Goal: Task Accomplishment & Management: Complete application form

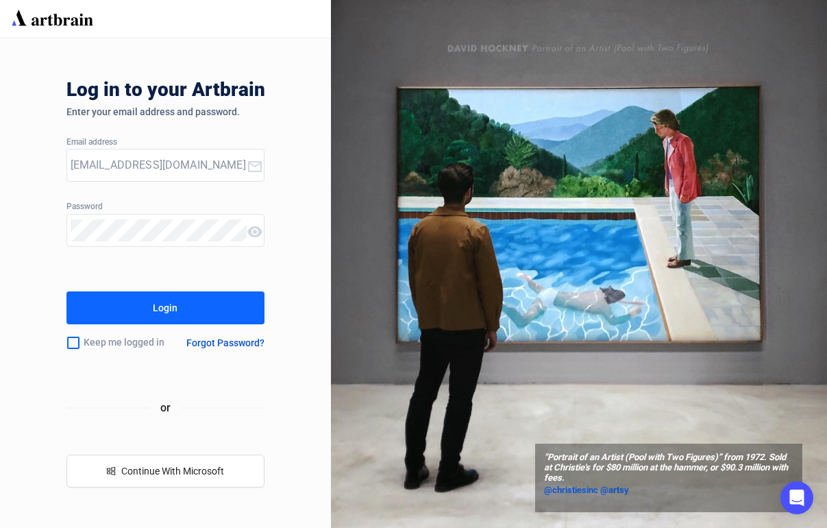
click at [229, 310] on button "Login" at bounding box center [165, 307] width 199 height 33
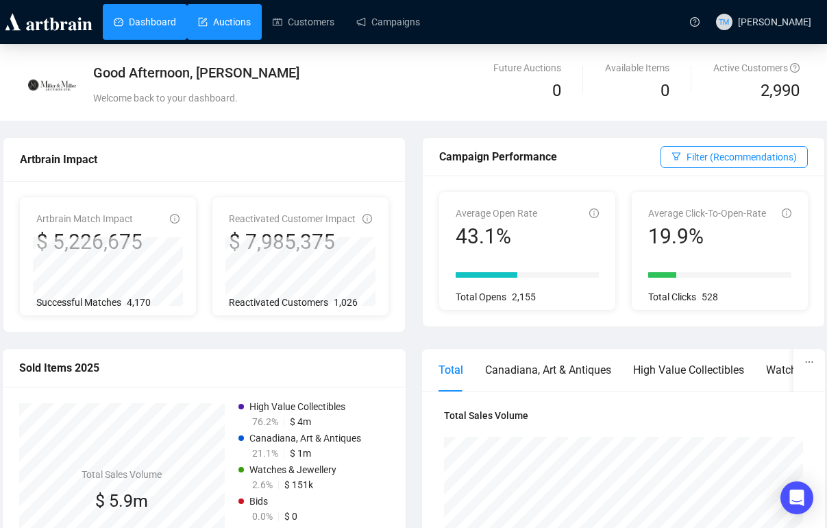
click at [251, 22] on link "Auctions" at bounding box center [224, 22] width 53 height 36
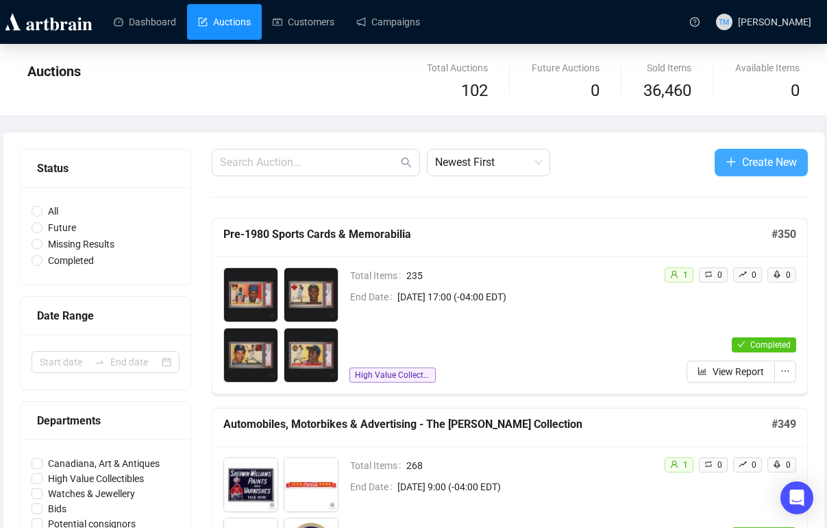
click at [726, 162] on icon "plus" at bounding box center [730, 161] width 9 height 1
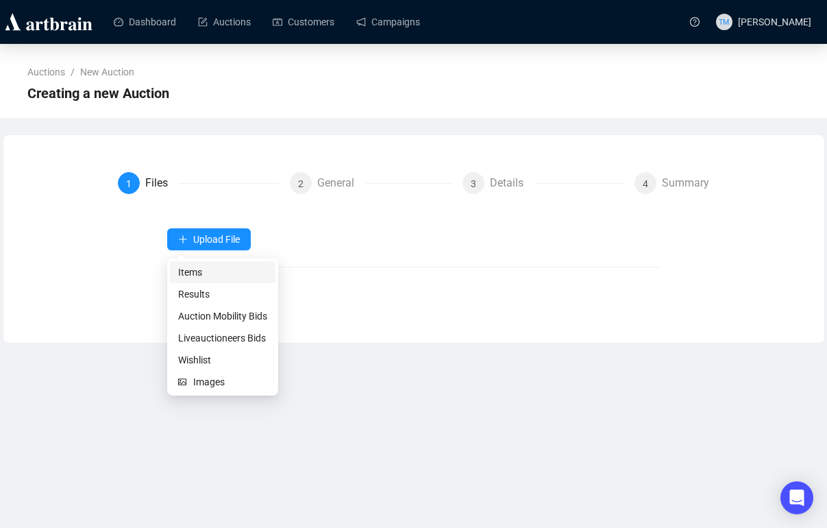
click at [187, 272] on span "Items" at bounding box center [222, 272] width 89 height 15
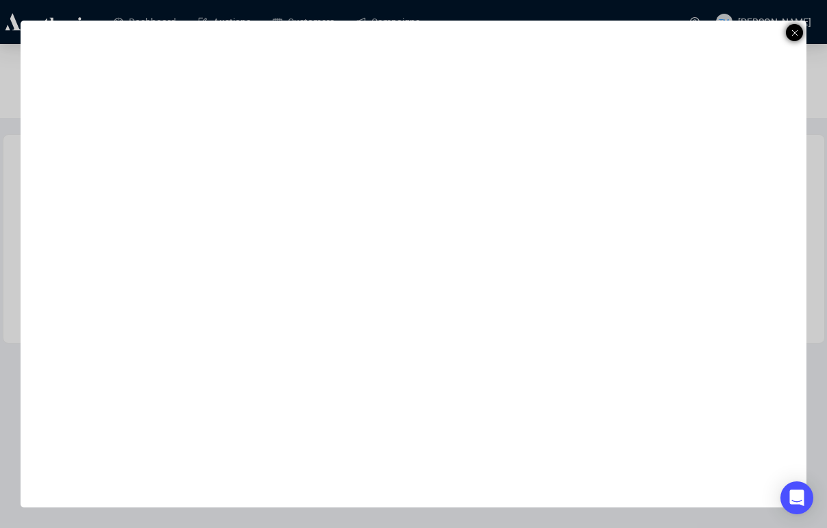
click at [800, 34] on div at bounding box center [794, 32] width 17 height 17
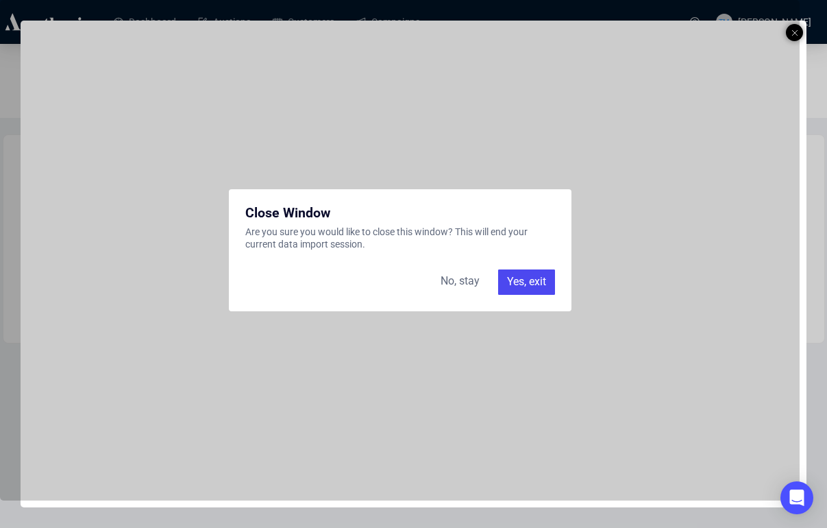
click at [522, 286] on div "Yes, exit" at bounding box center [526, 281] width 57 height 25
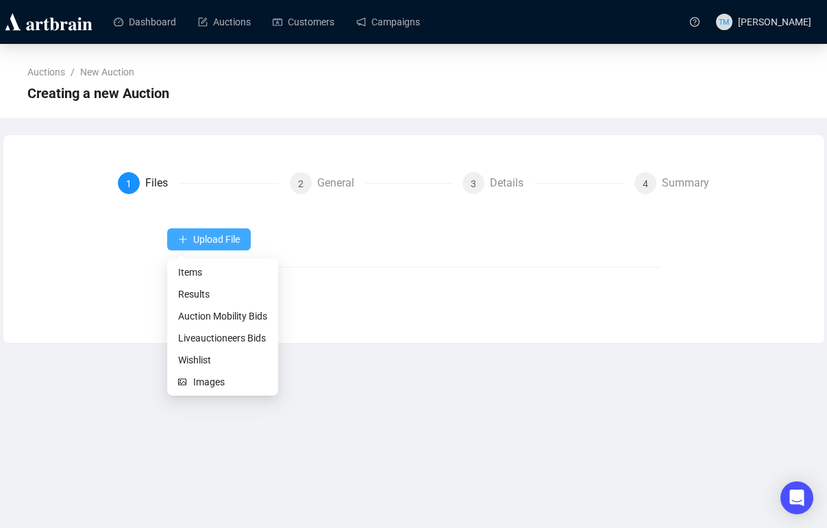
click at [216, 238] on span "Upload File" at bounding box center [216, 239] width 47 height 11
click at [196, 269] on span "Items" at bounding box center [222, 272] width 89 height 15
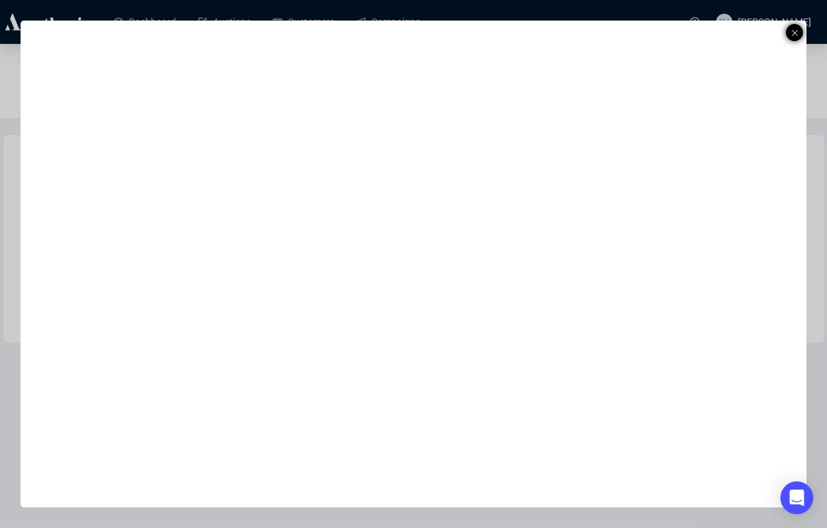
click at [792, 30] on icon at bounding box center [795, 33] width 7 height 16
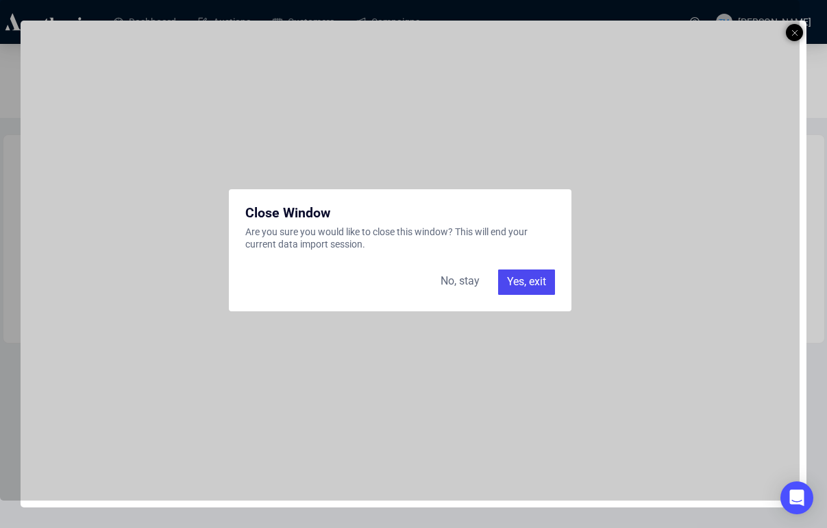
click at [504, 279] on div "Yes, exit" at bounding box center [526, 281] width 57 height 25
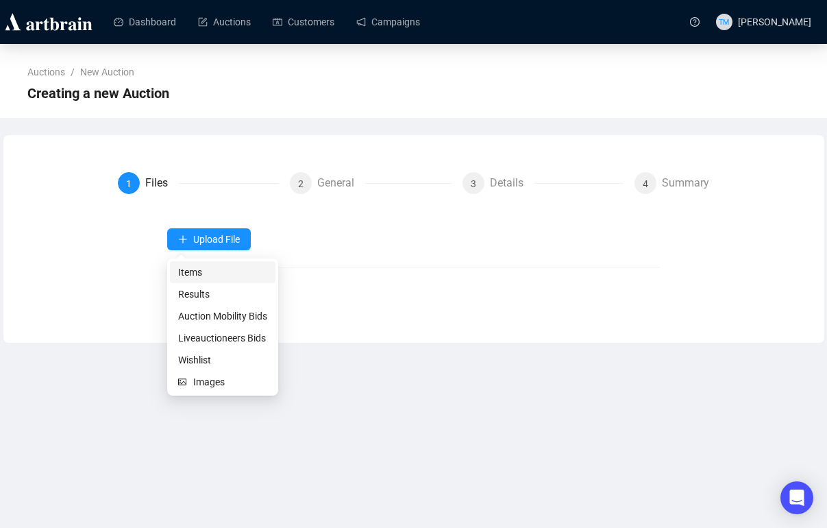
click at [193, 277] on span "Items" at bounding box center [222, 272] width 89 height 15
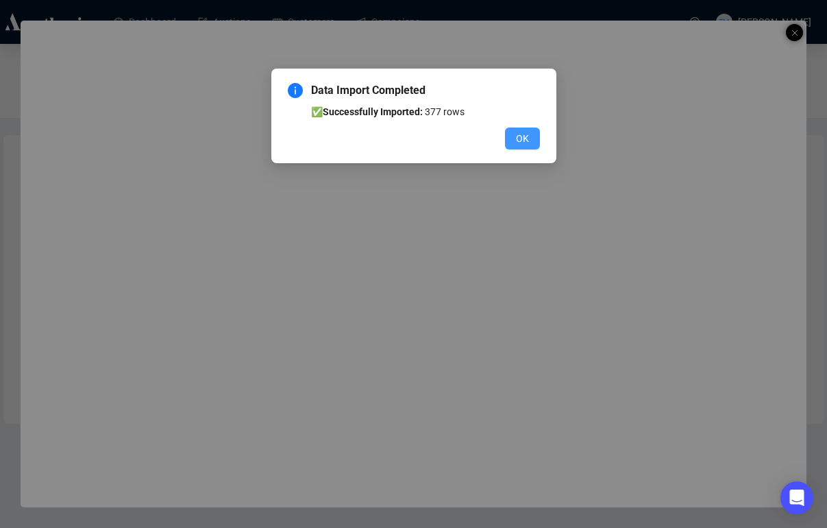
click at [509, 135] on button "OK" at bounding box center [522, 138] width 35 height 22
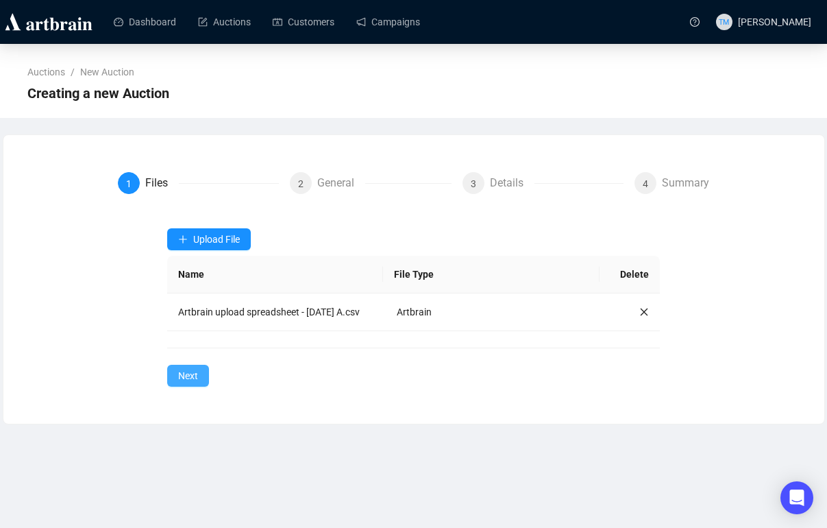
click at [186, 383] on span "Next" at bounding box center [188, 375] width 20 height 15
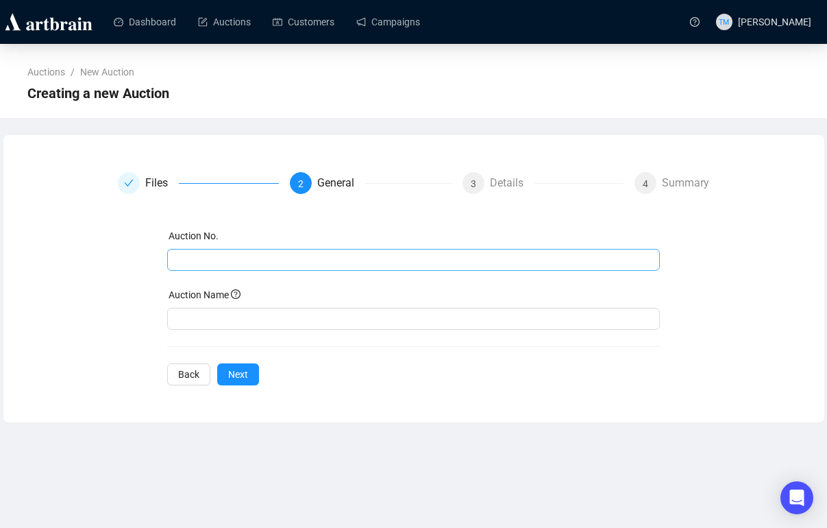
click at [234, 249] on span at bounding box center [413, 260] width 493 height 22
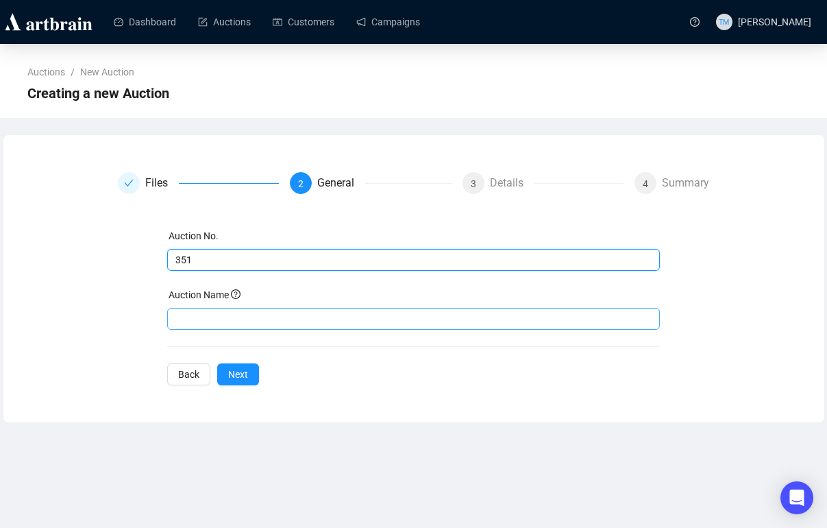
type input "351"
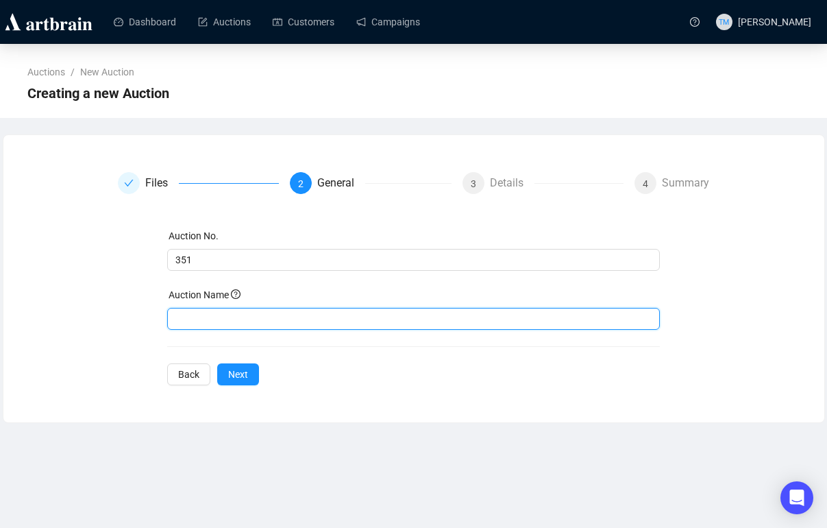
click at [237, 322] on input "text" at bounding box center [413, 319] width 493 height 22
type input "Petroliana"
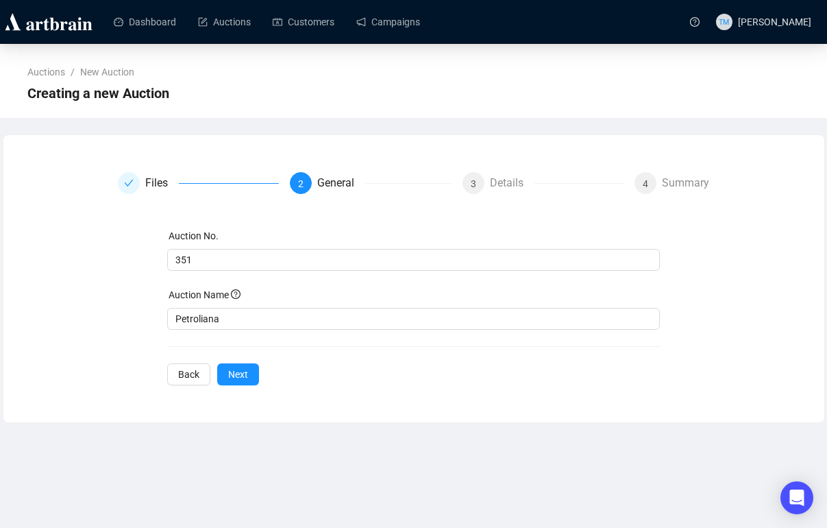
click at [479, 403] on div "Files 2 General 3 Details 4 Summary Auction No. 351 Auction Name Petroliana Bac…" at bounding box center [414, 278] width 822 height 289
click at [241, 376] on span "Next" at bounding box center [238, 374] width 20 height 15
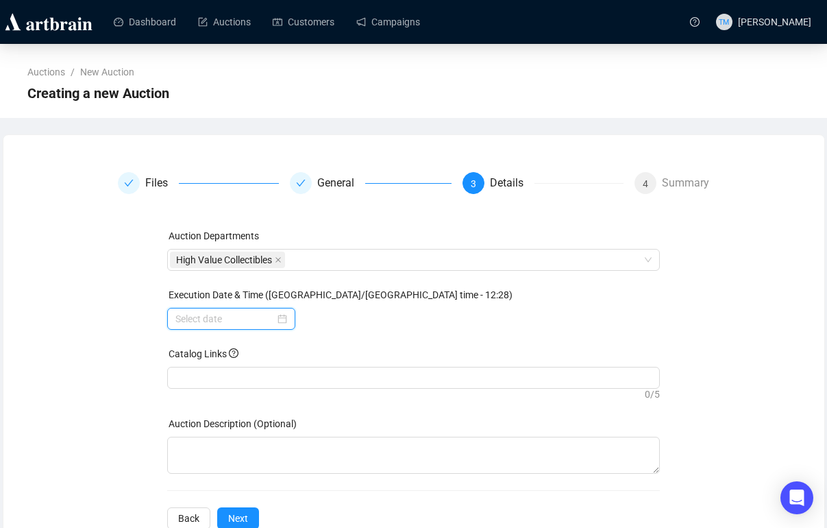
click at [223, 320] on input at bounding box center [224, 318] width 99 height 15
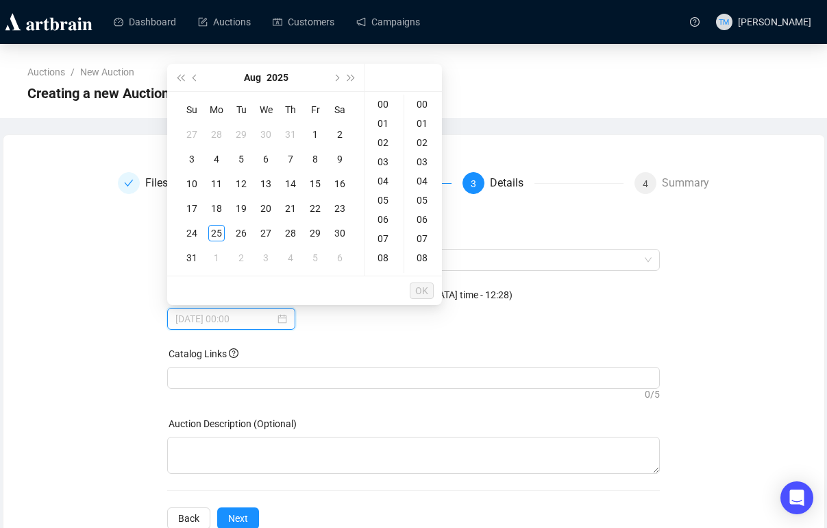
type input "2025-08-02 00:00"
click at [336, 79] on span "Next month (PageDown)" at bounding box center [335, 77] width 7 height 7
click at [335, 159] on div "13" at bounding box center [340, 159] width 16 height 16
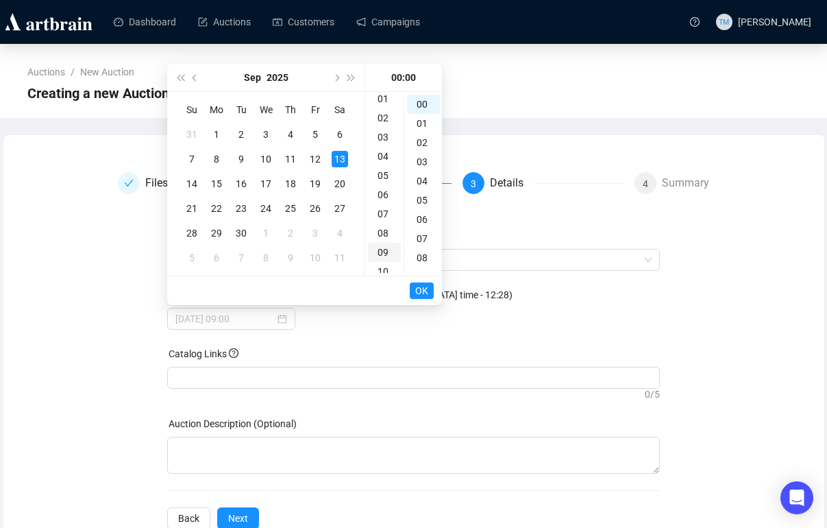
click at [381, 247] on div "09" at bounding box center [384, 252] width 33 height 19
type input "2025-09-13 09:00"
click at [419, 294] on span "OK" at bounding box center [421, 291] width 13 height 26
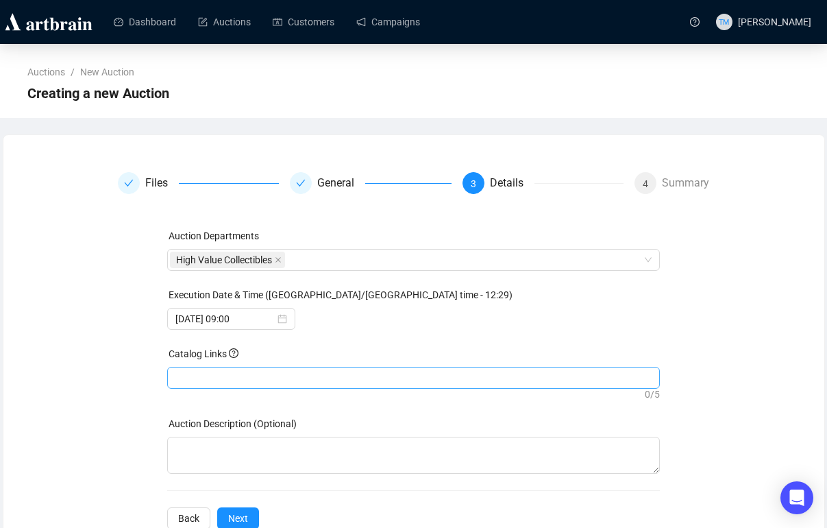
click at [284, 371] on div at bounding box center [413, 377] width 487 height 19
paste input "https://live.millerandmillerauctions.com/auctions/4-HMZXE6/petroliana"
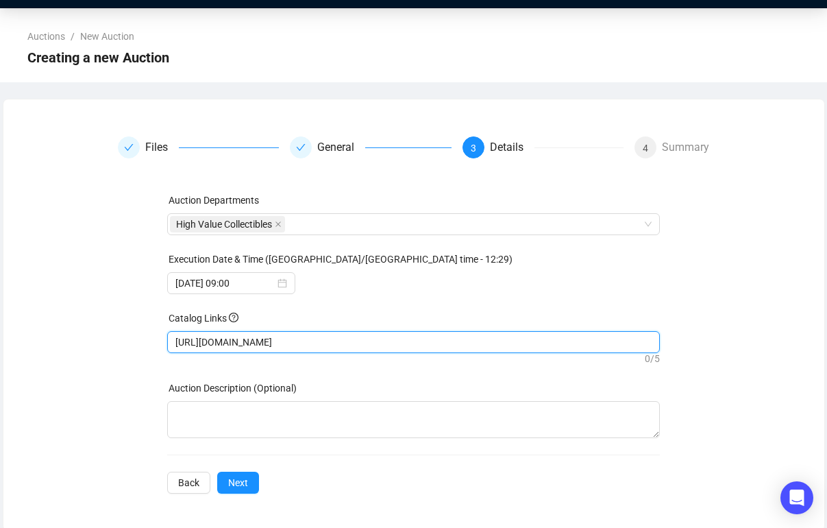
scroll to position [39, 0]
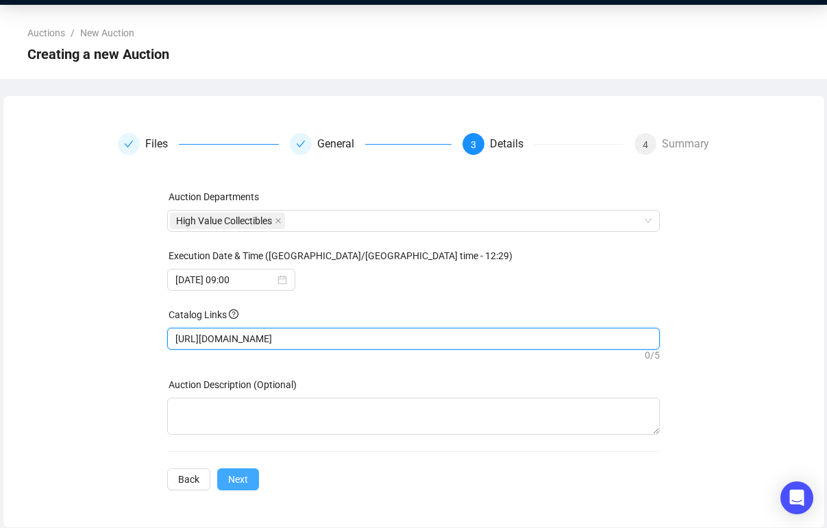
type input "https://live.millerandmillerauctions.com/auctions/4-HMZXE6/petroliana"
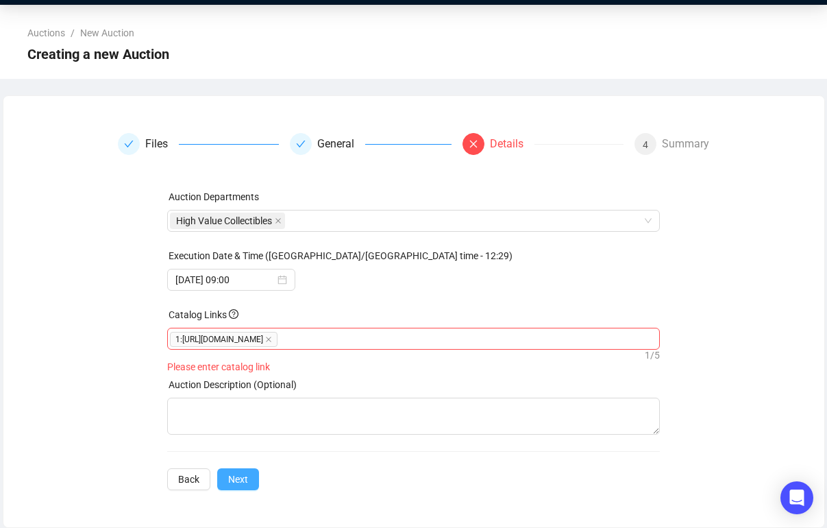
click at [246, 482] on span "Next" at bounding box center [238, 478] width 20 height 15
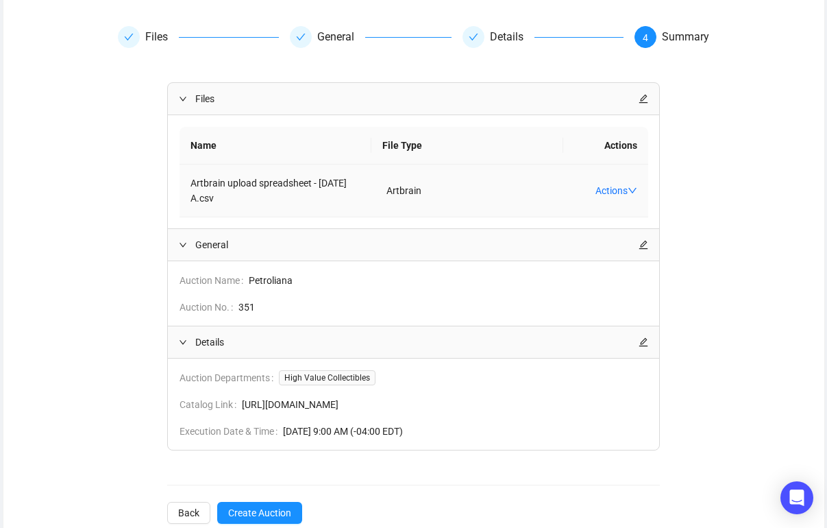
scroll to position [180, 0]
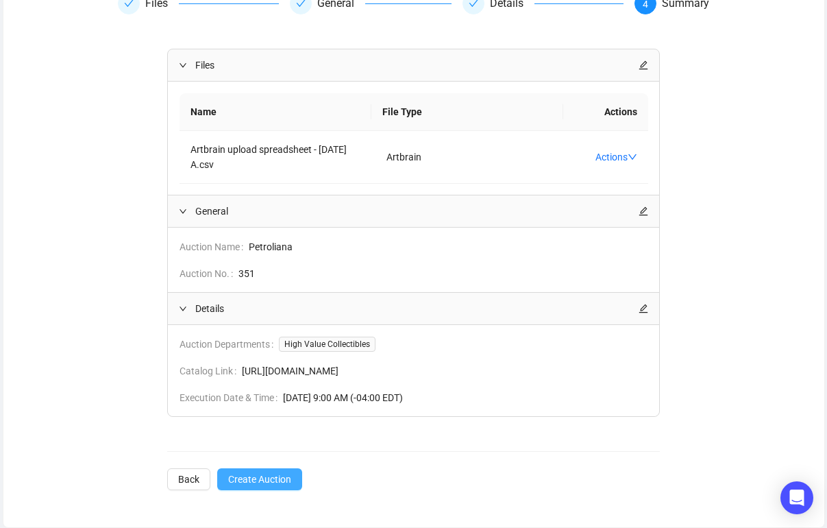
click at [238, 474] on span "Create Auction" at bounding box center [259, 478] width 63 height 15
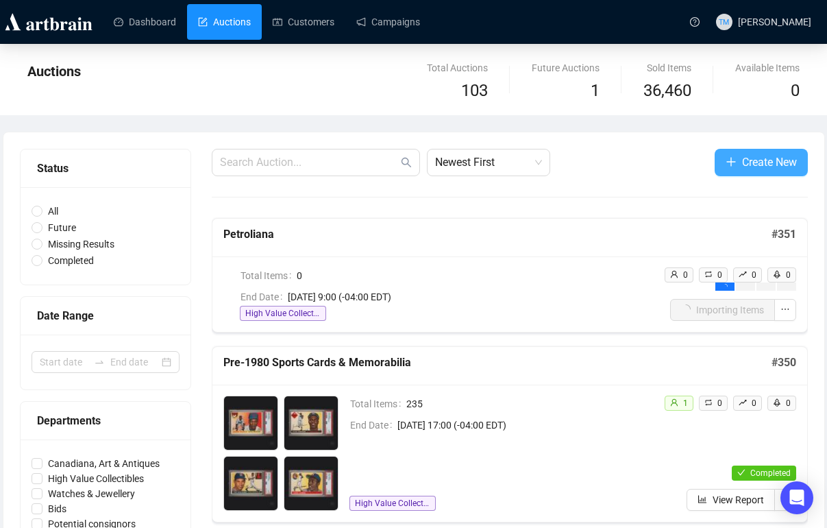
click at [726, 158] on icon "plus" at bounding box center [731, 161] width 11 height 11
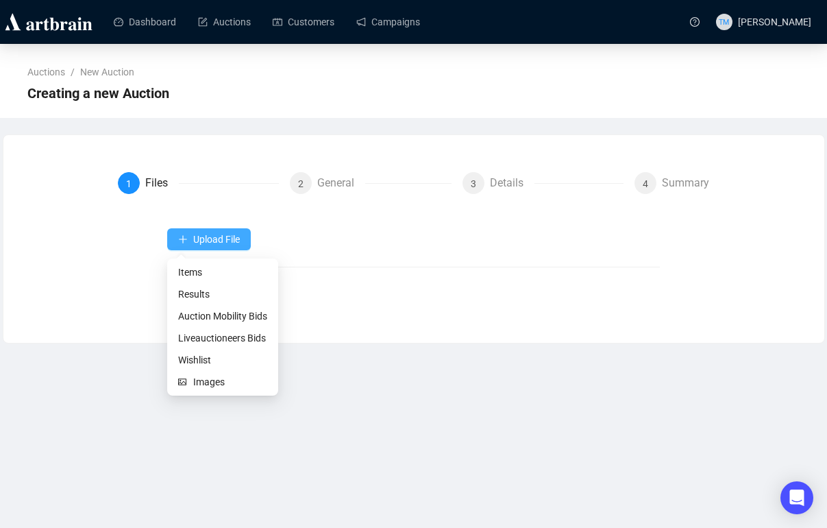
click at [177, 236] on button "Upload File" at bounding box center [209, 239] width 84 height 22
click at [182, 269] on span "Items" at bounding box center [222, 272] width 89 height 15
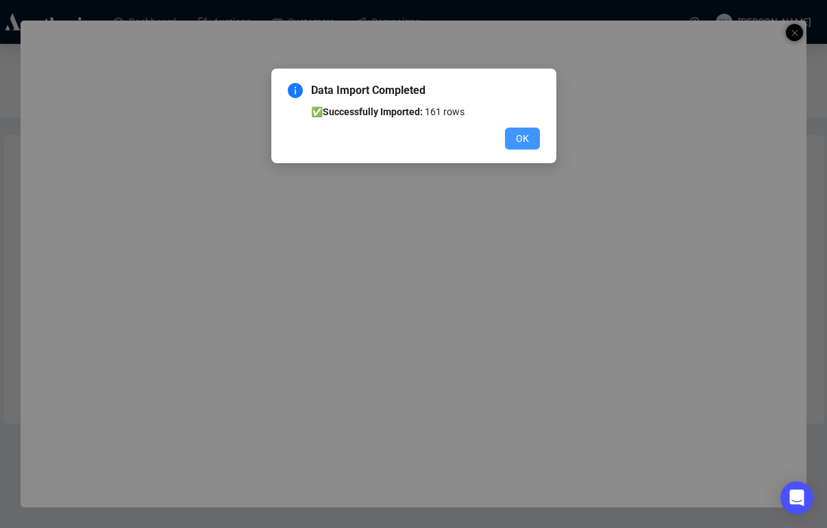
click at [524, 136] on span "OK" at bounding box center [522, 138] width 13 height 15
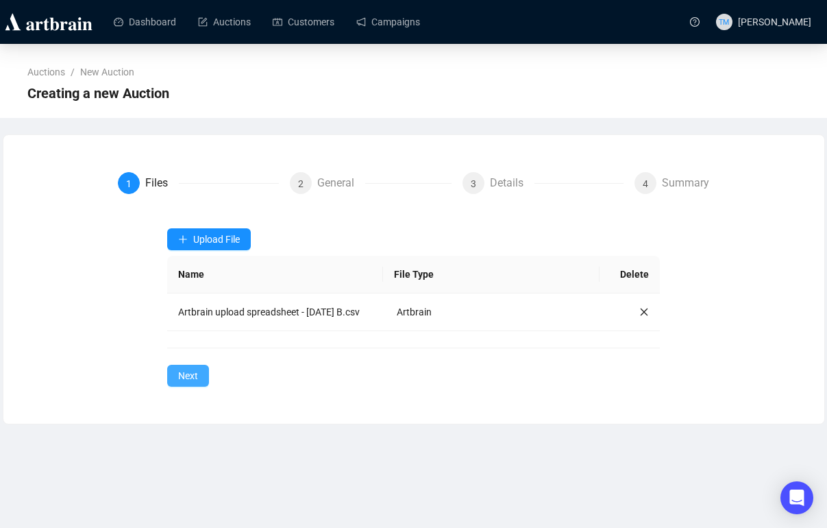
click at [187, 383] on span "Next" at bounding box center [188, 375] width 20 height 15
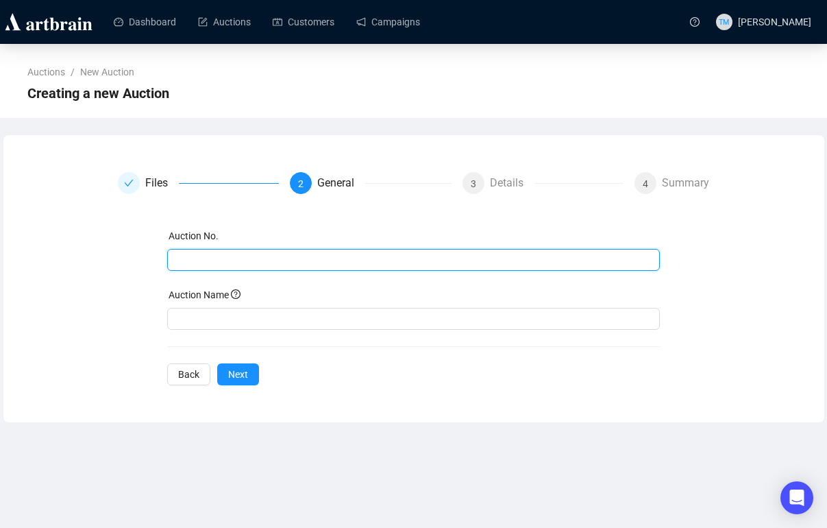
click at [206, 257] on input "text" at bounding box center [412, 259] width 474 height 15
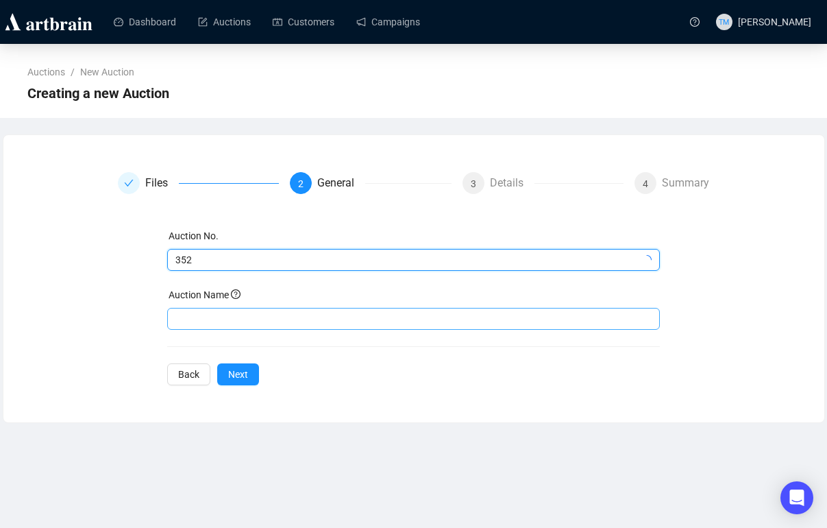
type input "352"
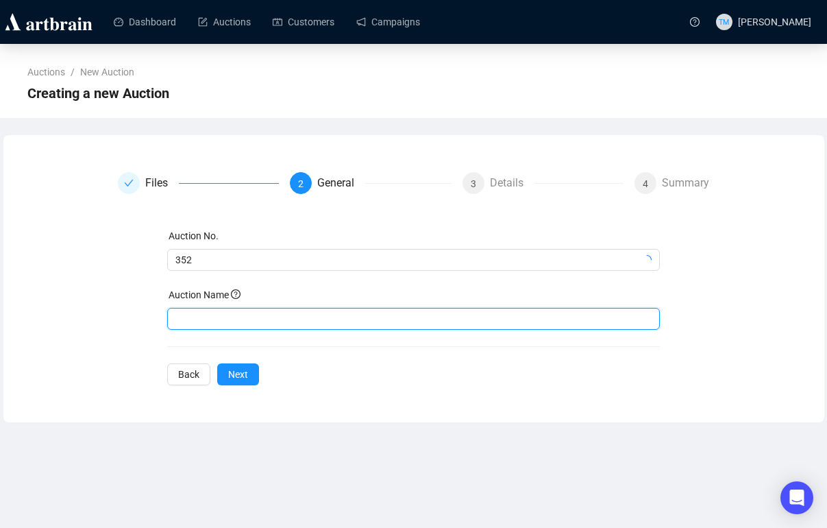
click at [225, 321] on input "text" at bounding box center [413, 319] width 493 height 22
type input "Advertising & Petroliana"
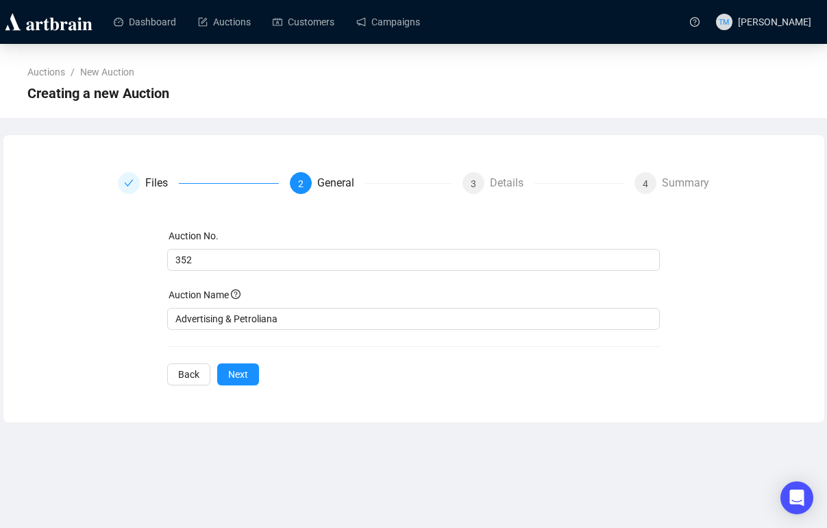
click at [380, 384] on div "Auction No. 352 Auction Name Advertising & Petroliana Back Next" at bounding box center [413, 306] width 493 height 157
click at [228, 377] on button "Next" at bounding box center [238, 374] width 42 height 22
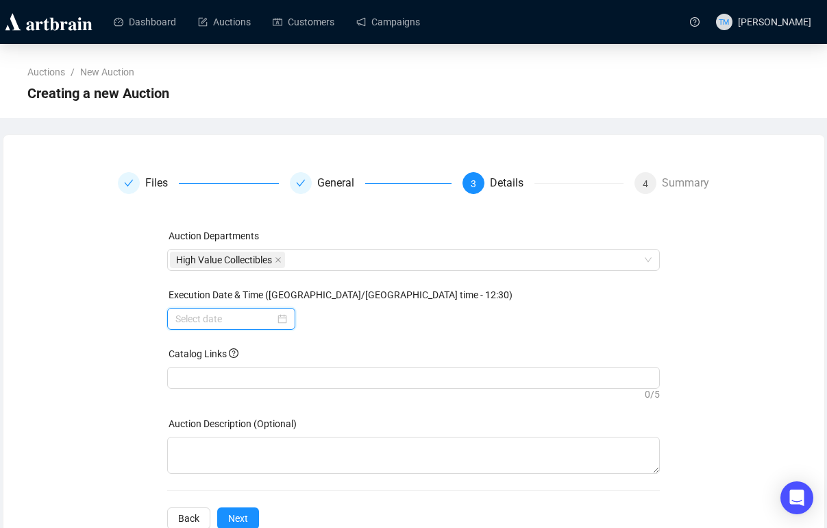
click at [209, 325] on input at bounding box center [224, 318] width 99 height 15
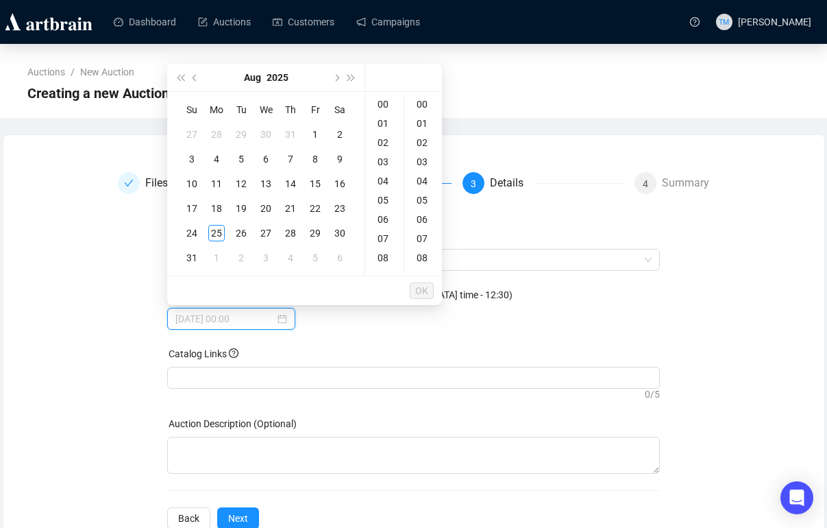
type input "2025-08-02 00:00"
click at [336, 80] on button "Next month (PageDown)" at bounding box center [335, 77] width 15 height 27
click at [338, 157] on div "13" at bounding box center [340, 159] width 16 height 16
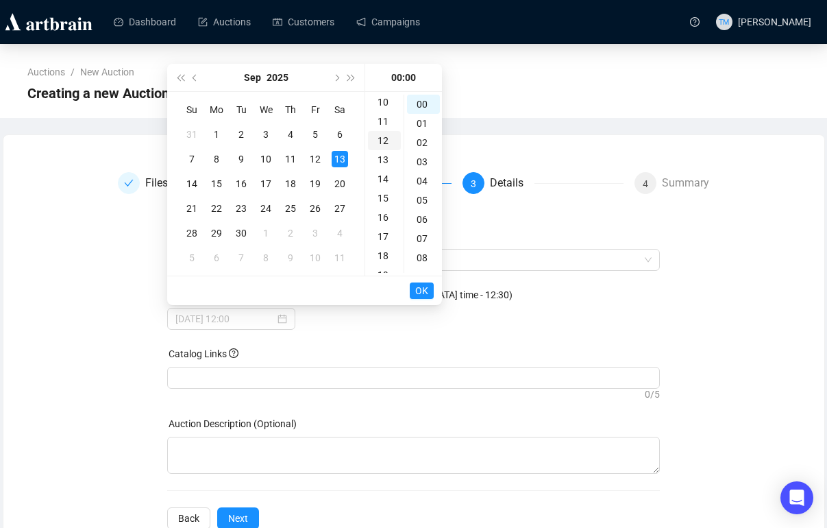
scroll to position [199, 0]
click at [382, 248] on div "18" at bounding box center [384, 250] width 33 height 19
type input "2025-09-13 18:00"
click at [417, 295] on span "OK" at bounding box center [421, 291] width 13 height 26
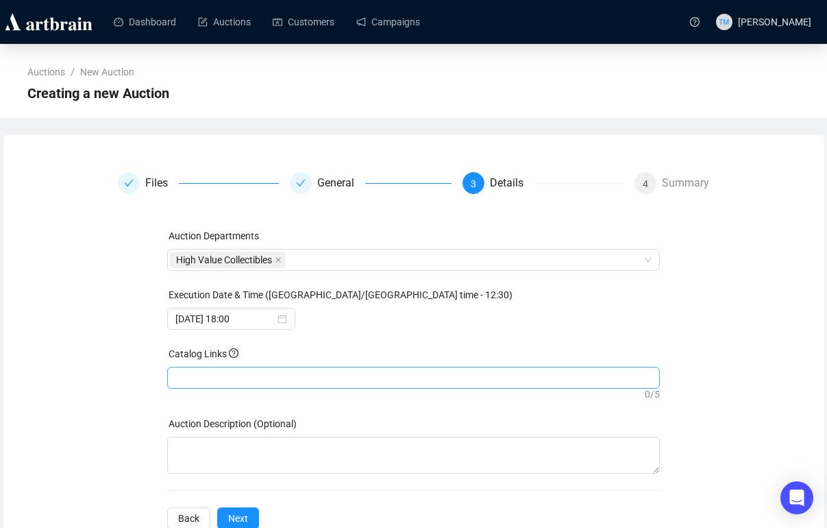
click at [344, 378] on div at bounding box center [413, 377] width 487 height 19
paste input "https://live.millerandmillerauctions.com/auctions/4-HTP5UH/advertising-petrolia…"
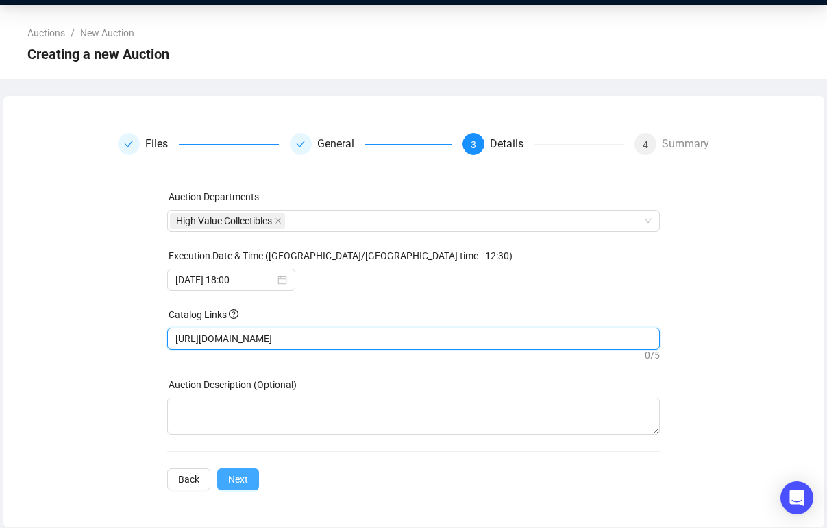
type input "https://live.millerandmillerauctions.com/auctions/4-HTP5UH/advertising-petrolia…"
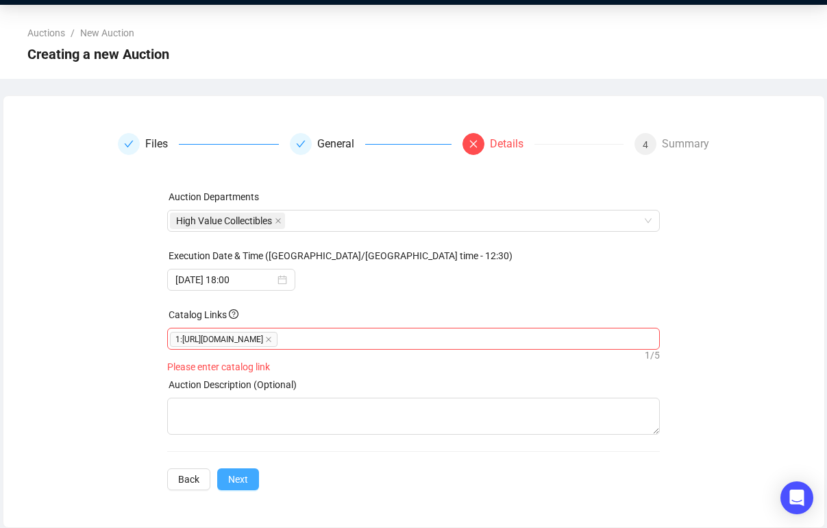
click at [242, 475] on span "Next" at bounding box center [238, 478] width 20 height 15
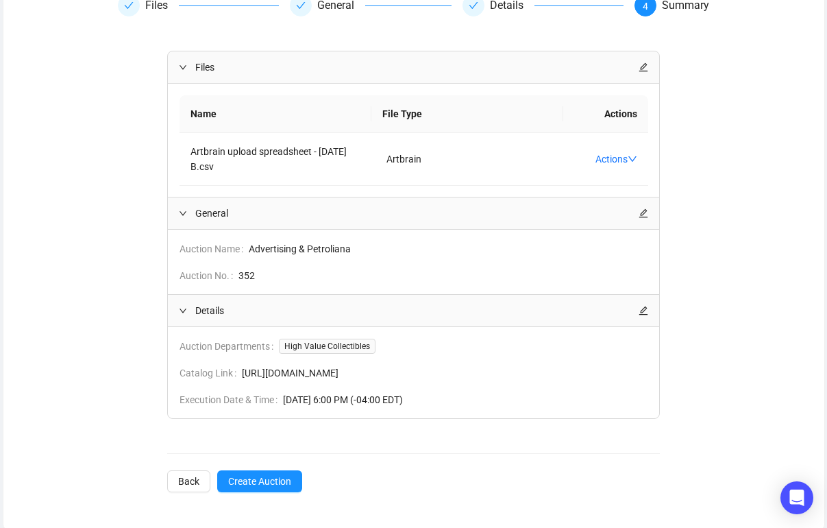
scroll to position [180, 0]
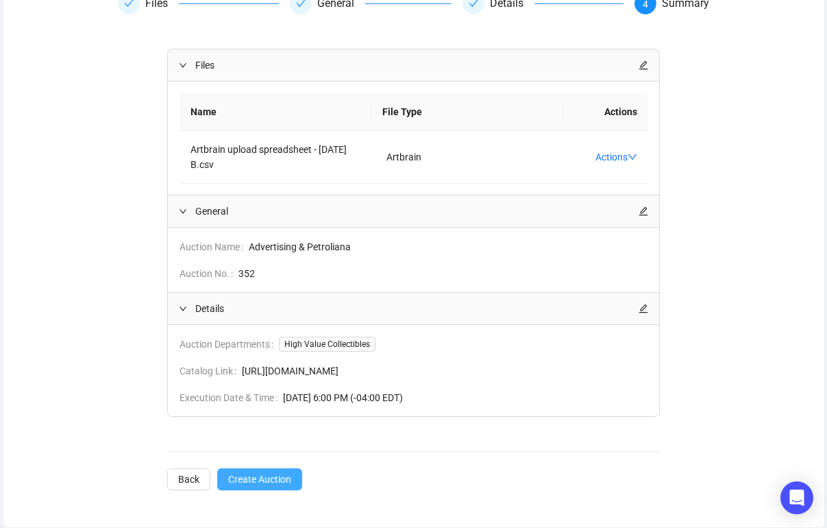
click at [254, 477] on span "Create Auction" at bounding box center [259, 478] width 63 height 15
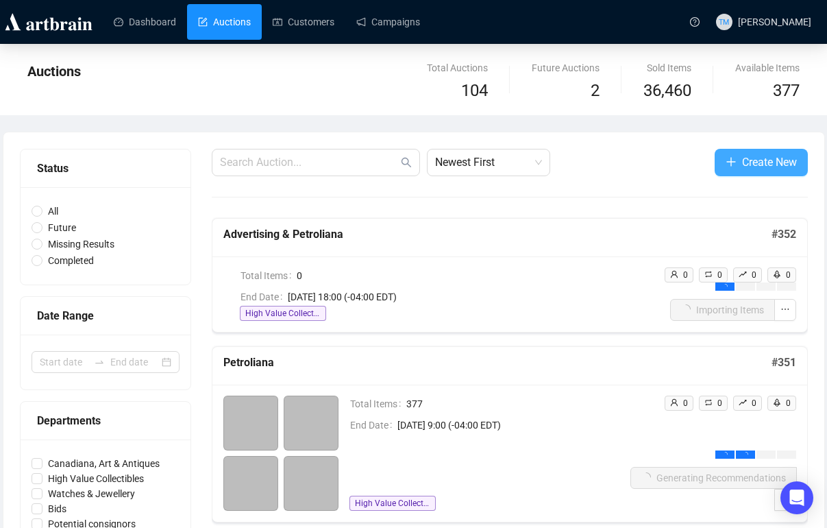
click at [726, 157] on icon "plus" at bounding box center [731, 161] width 11 height 11
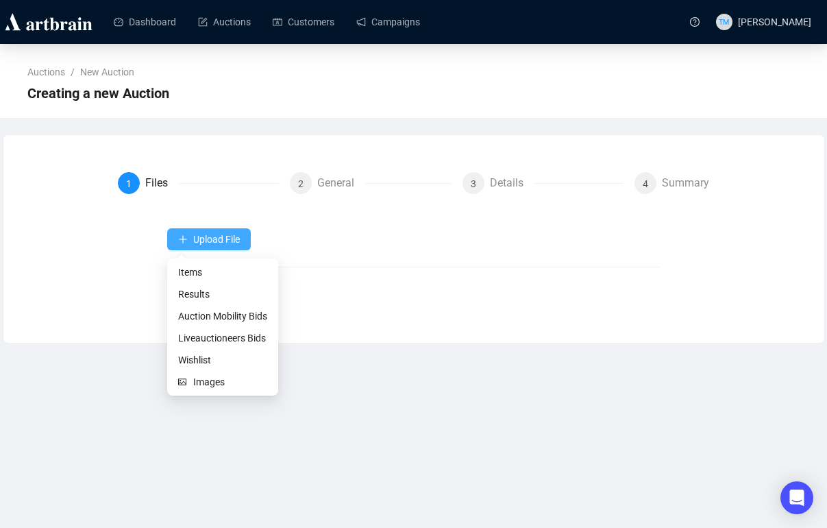
click at [182, 232] on button "Upload File" at bounding box center [209, 239] width 84 height 22
click at [183, 269] on span "Items" at bounding box center [222, 272] width 89 height 15
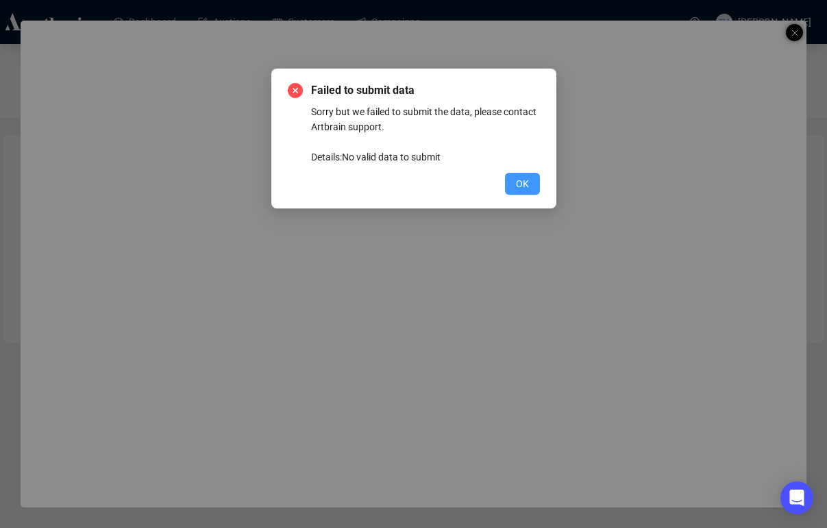
click at [519, 186] on span "OK" at bounding box center [522, 183] width 13 height 15
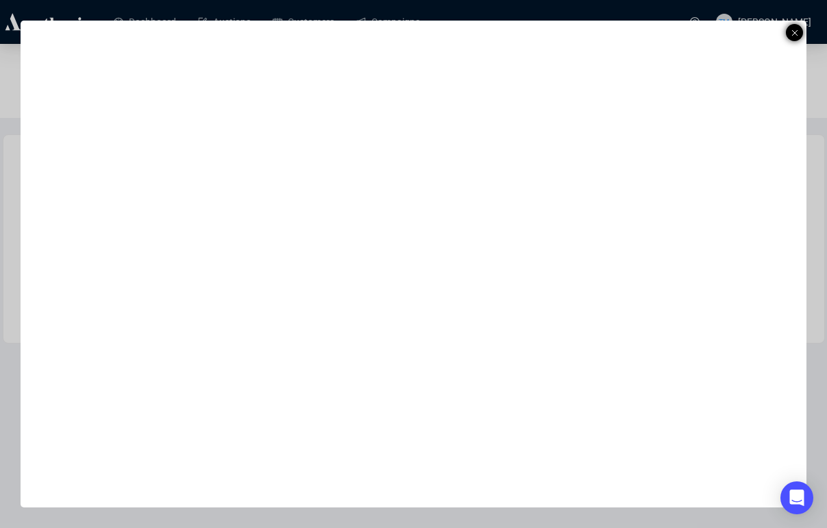
click at [794, 28] on icon at bounding box center [795, 33] width 7 height 16
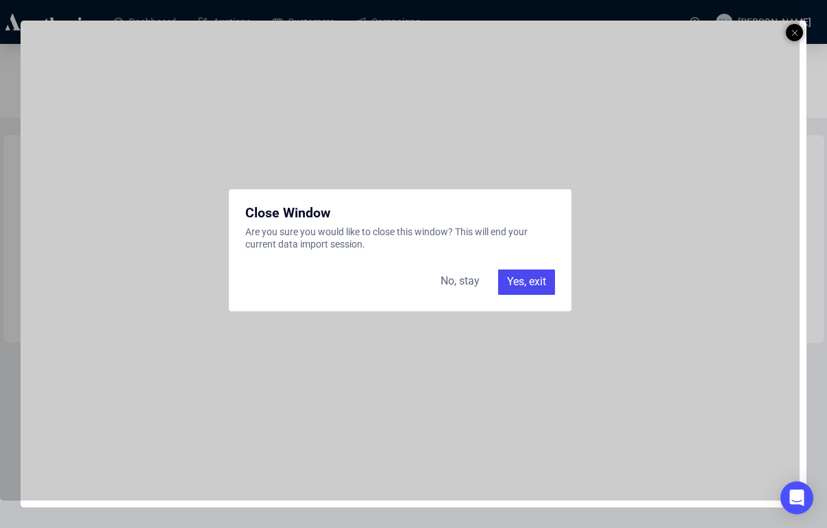
click at [526, 278] on div "Yes, exit" at bounding box center [526, 281] width 57 height 25
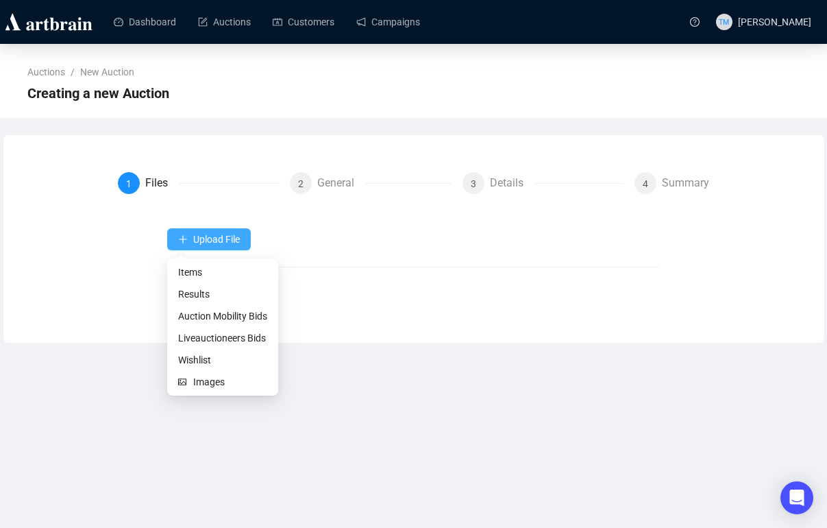
click at [180, 235] on icon "plus" at bounding box center [183, 239] width 10 height 10
click at [208, 273] on span "Items" at bounding box center [222, 272] width 89 height 15
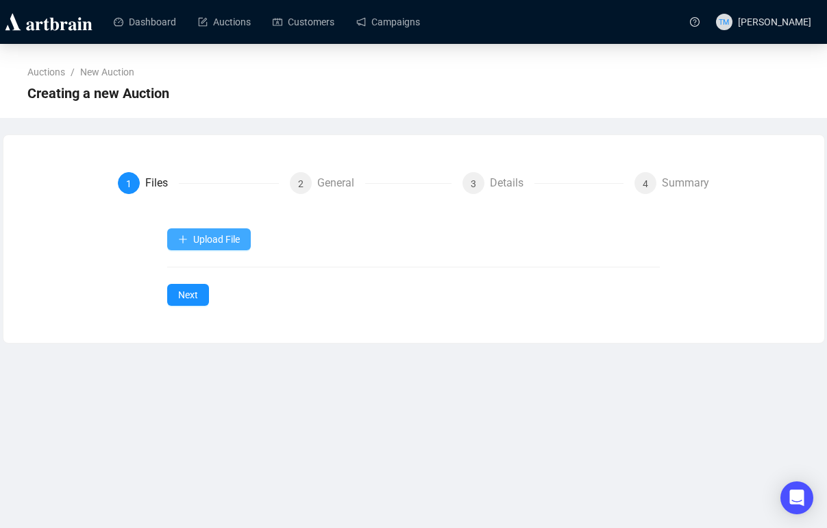
click at [174, 241] on button "Upload File" at bounding box center [209, 239] width 84 height 22
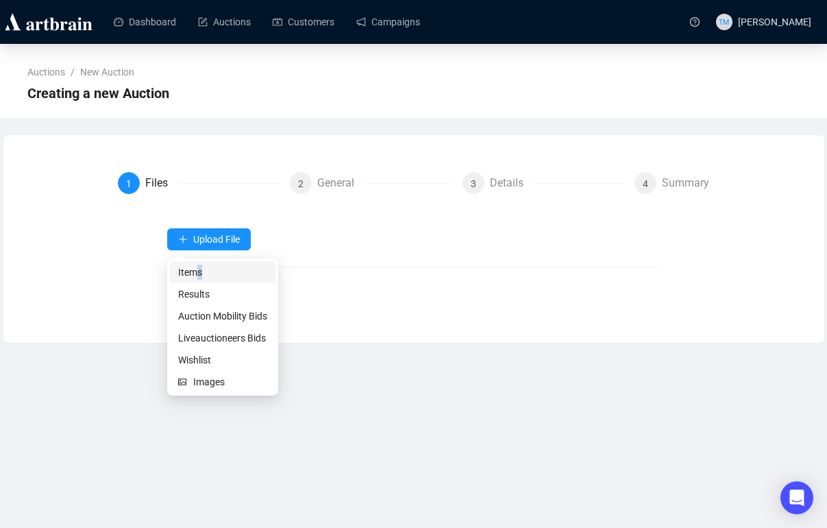
click at [199, 275] on span "Items" at bounding box center [222, 272] width 89 height 15
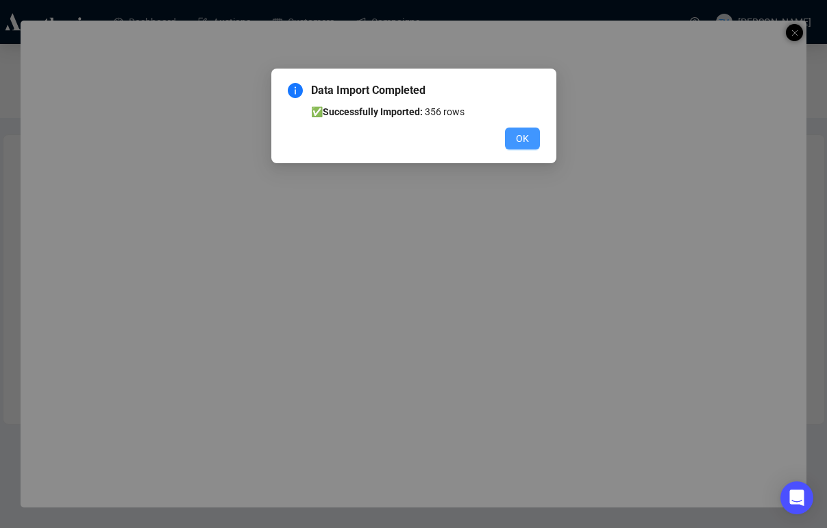
click at [533, 134] on button "OK" at bounding box center [522, 138] width 35 height 22
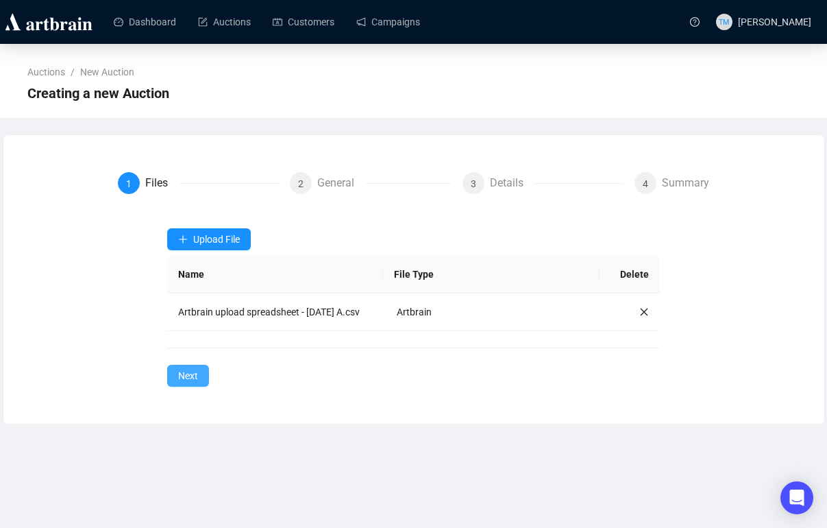
click at [181, 383] on span "Next" at bounding box center [188, 375] width 20 height 15
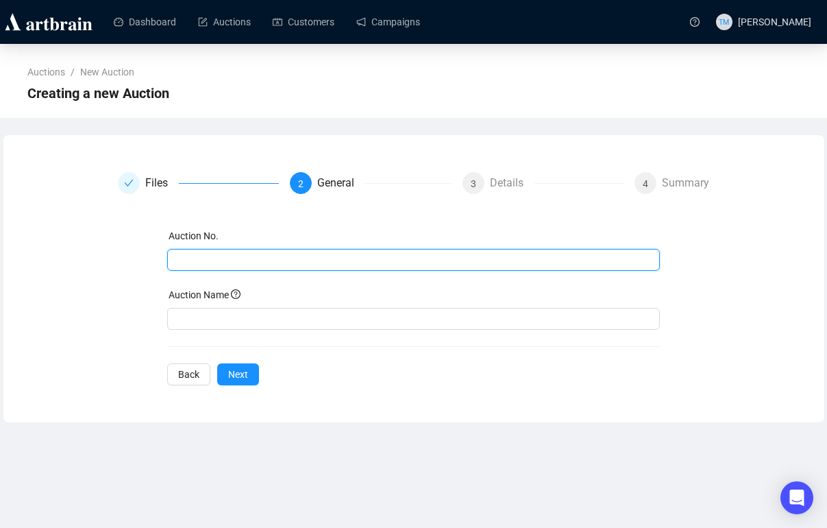
click at [208, 265] on input "text" at bounding box center [412, 259] width 474 height 15
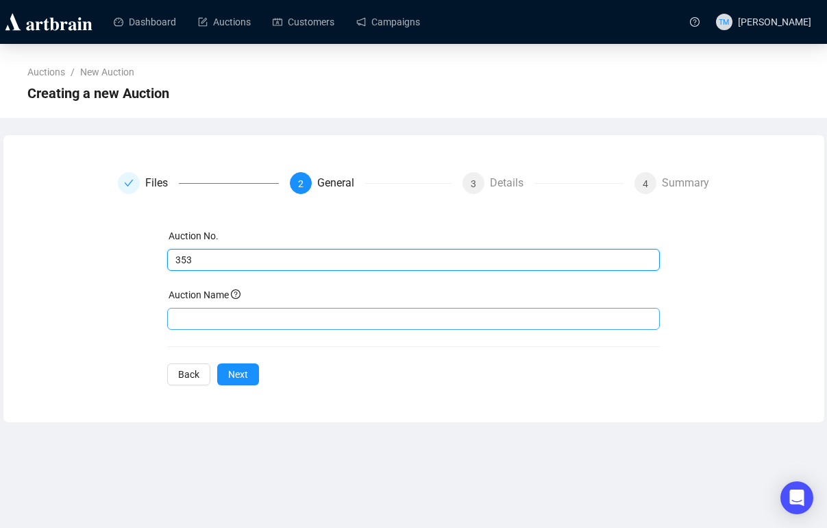
type input "353"
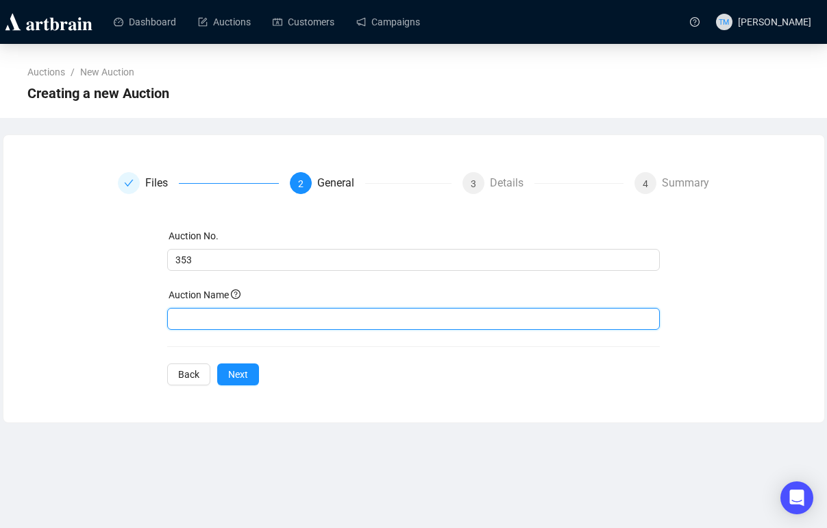
click at [281, 321] on input "text" at bounding box center [413, 319] width 493 height 22
click at [376, 323] on input "General Store Advertising - [PERSON_NAME] Part 1" at bounding box center [413, 319] width 493 height 22
type input "General Store Advertising - [PERSON_NAME] | Part 1"
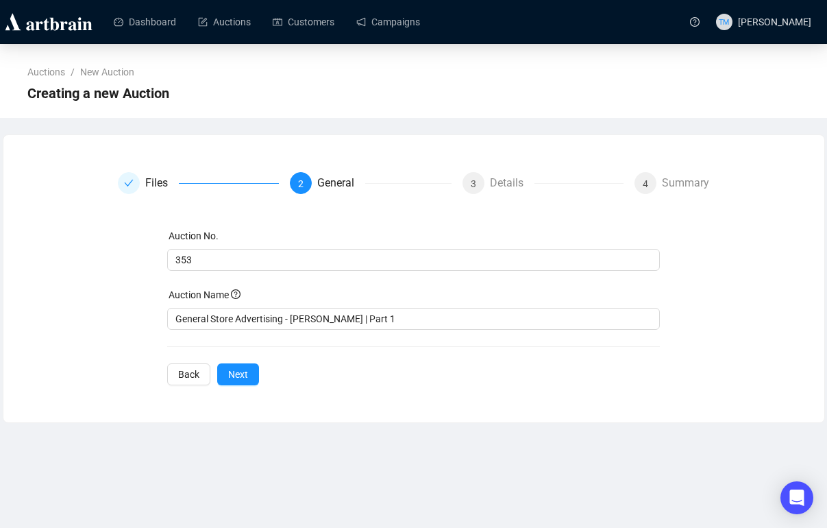
click at [396, 419] on div "Files 2 General 3 Details 4 Summary Auction No. 353 Auction Name General Store …" at bounding box center [414, 278] width 822 height 289
click at [240, 374] on span "Next" at bounding box center [238, 374] width 20 height 15
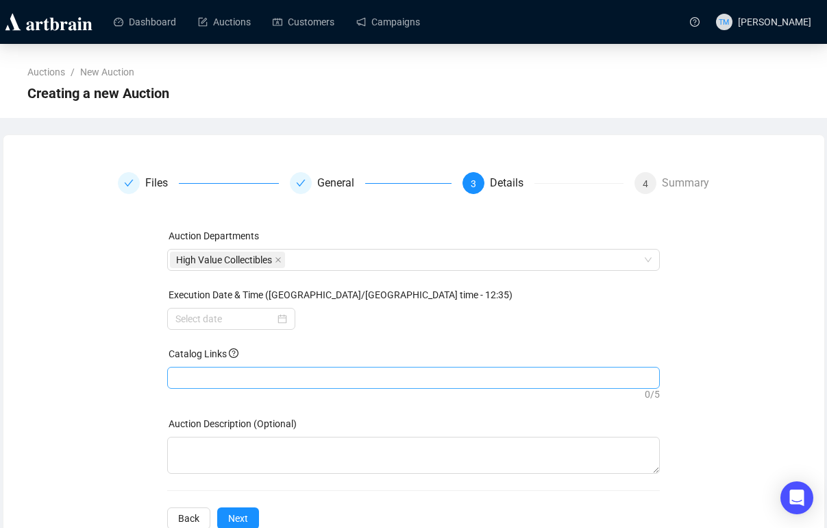
click at [238, 374] on div at bounding box center [413, 377] width 487 height 19
type input "v"
paste input "[URL][DOMAIN_NAME][PERSON_NAME]"
type input "[URL][DOMAIN_NAME][PERSON_NAME]"
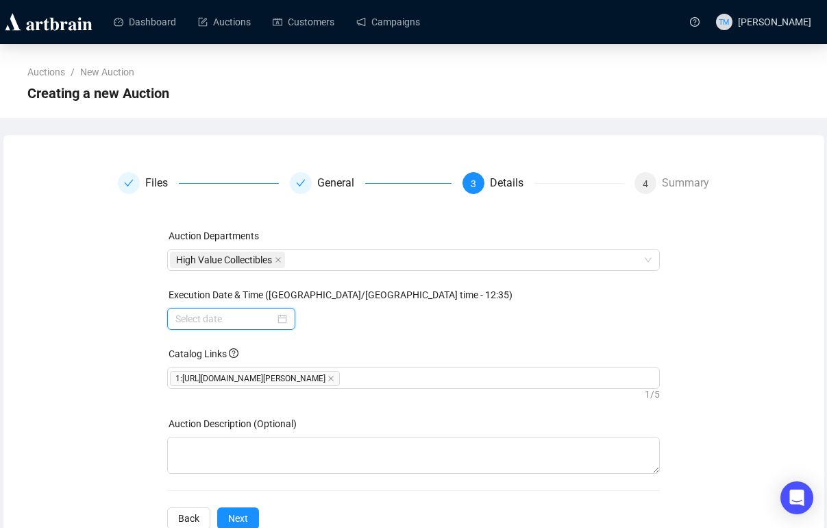
click at [180, 315] on input at bounding box center [224, 318] width 99 height 15
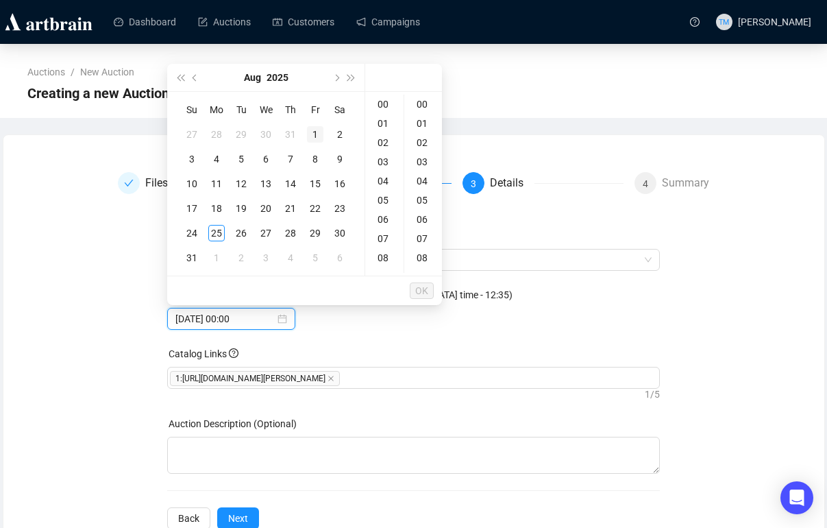
type input "[DATE] 00:00"
click at [339, 75] on button "Next month (PageDown)" at bounding box center [335, 77] width 15 height 27
click at [197, 183] on div "14" at bounding box center [192, 183] width 16 height 16
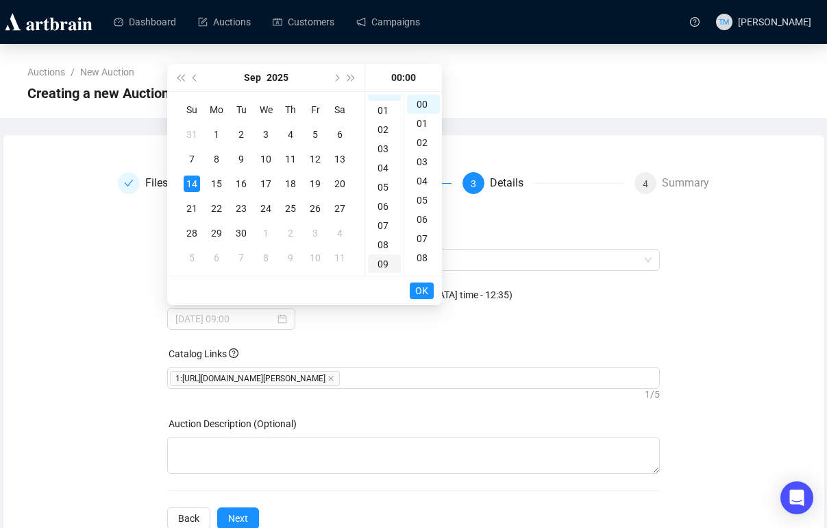
click at [390, 266] on div "09" at bounding box center [384, 263] width 33 height 19
type input "[DATE] 09:00"
click at [418, 289] on span "OK" at bounding box center [421, 291] width 13 height 26
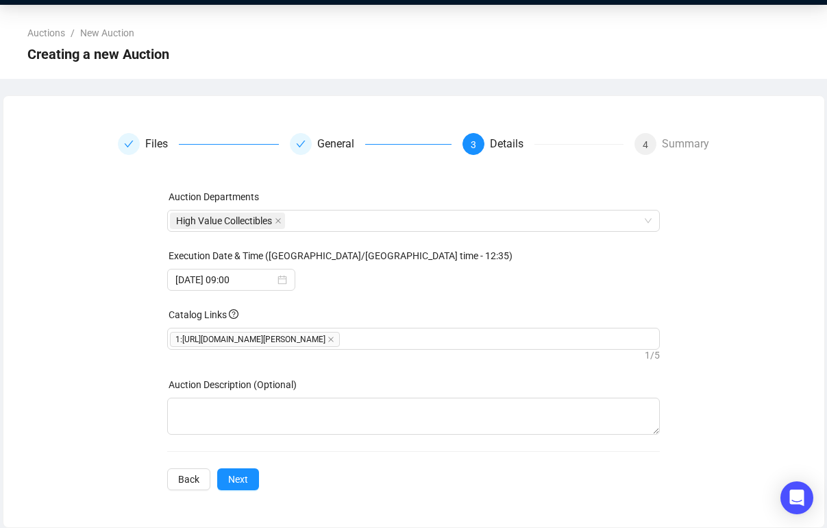
scroll to position [54, 0]
click at [233, 482] on span "Next" at bounding box center [238, 478] width 20 height 15
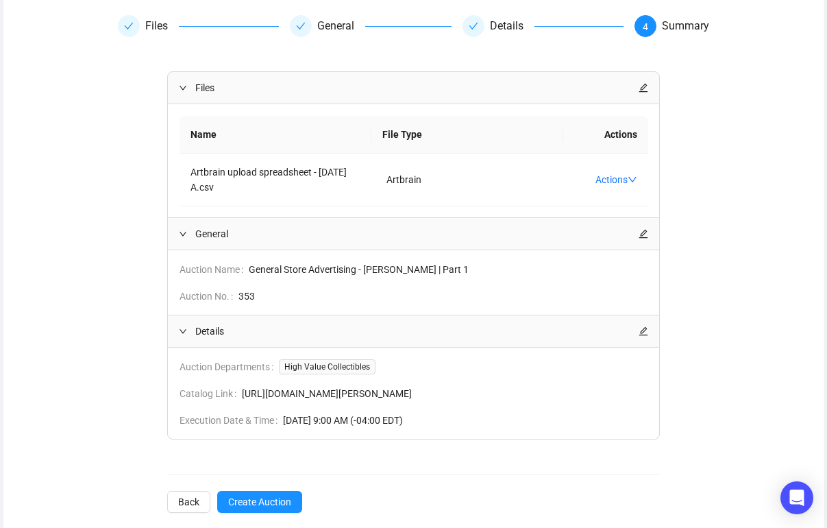
scroll to position [195, 0]
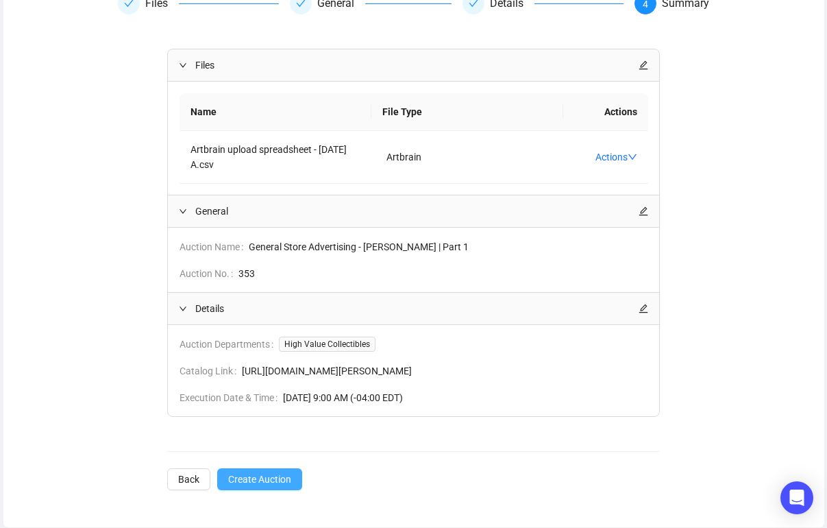
click at [258, 470] on button "Create Auction" at bounding box center [259, 479] width 85 height 22
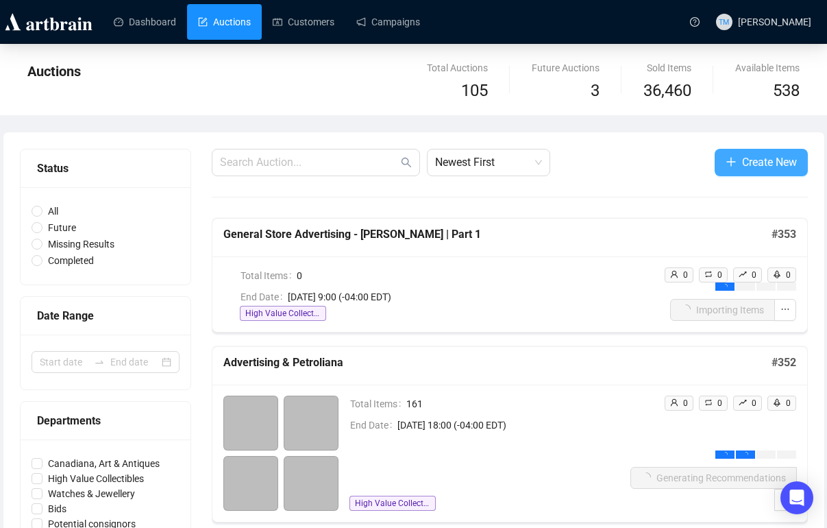
click at [720, 160] on button "Create New" at bounding box center [761, 162] width 93 height 27
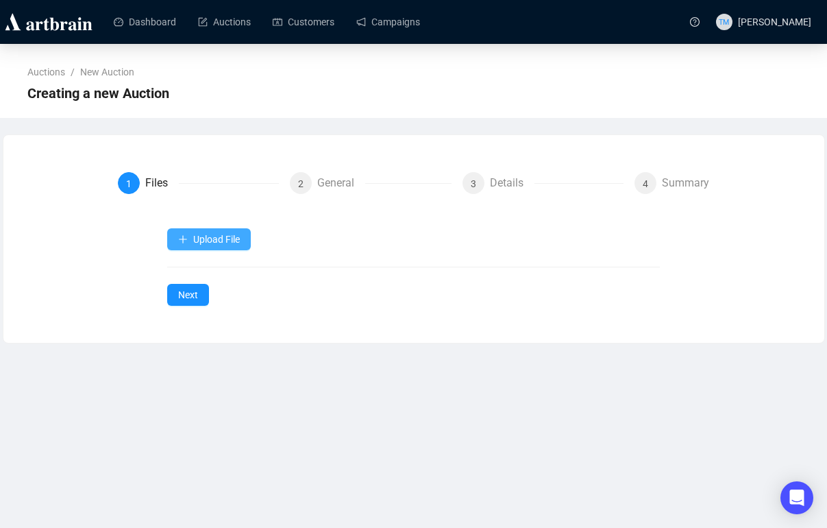
click at [179, 242] on icon "plus" at bounding box center [183, 239] width 10 height 10
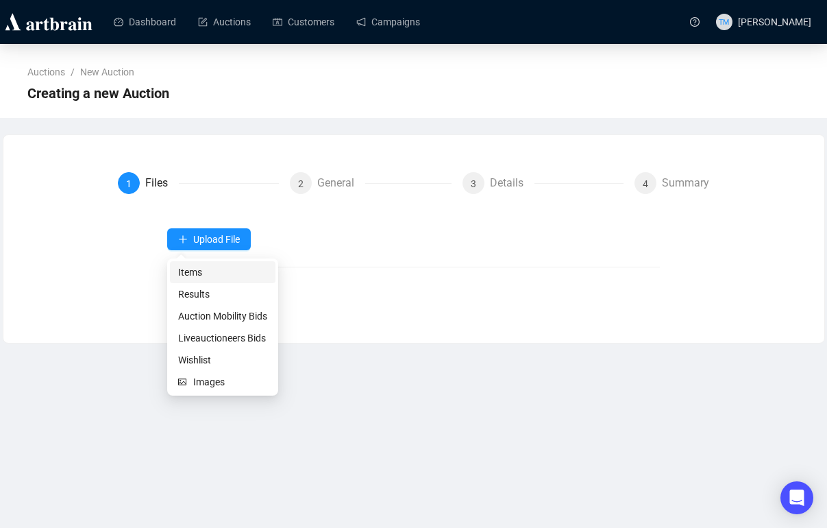
click at [195, 266] on span "Items" at bounding box center [222, 272] width 89 height 15
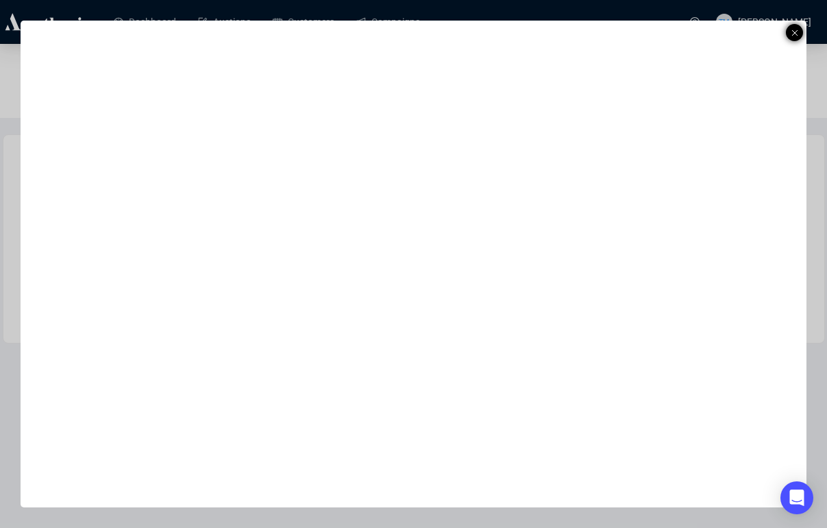
click at [798, 29] on div at bounding box center [794, 32] width 17 height 17
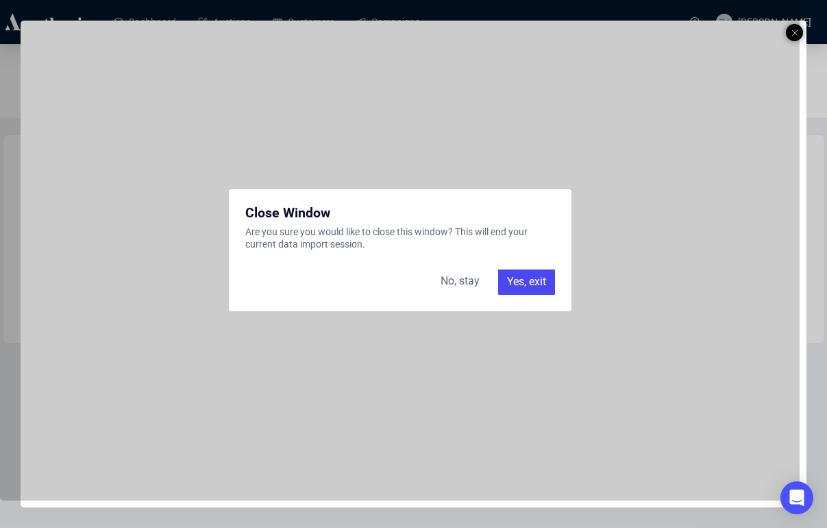
click at [519, 284] on div "Yes, exit" at bounding box center [526, 281] width 57 height 25
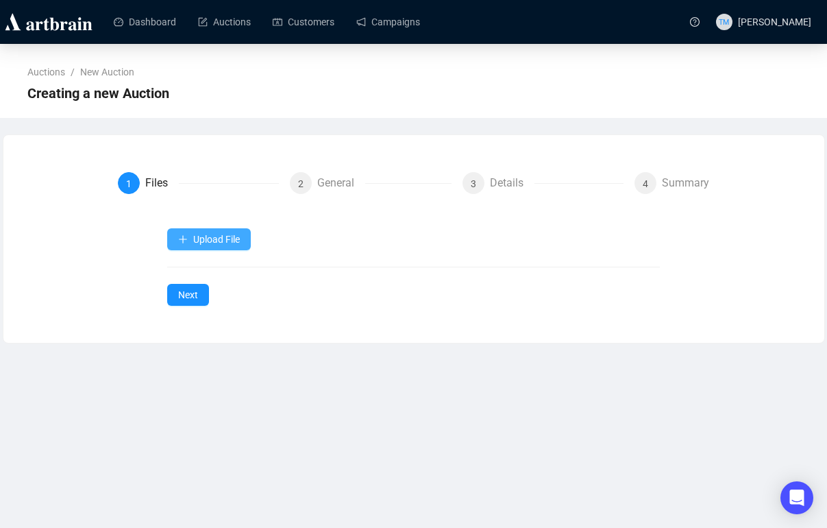
click at [182, 239] on icon "plus" at bounding box center [184, 238] width 8 height 1
click at [195, 278] on div "Upload File Next" at bounding box center [413, 266] width 493 height 77
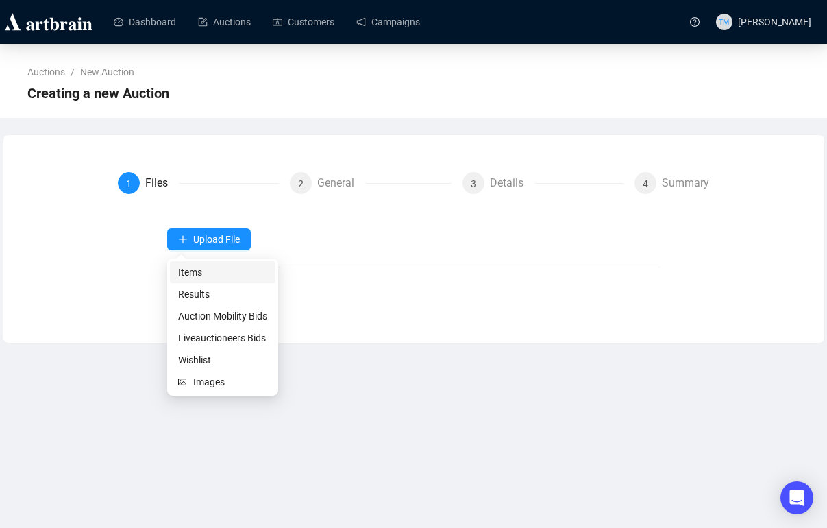
click at [187, 267] on span "Items" at bounding box center [222, 272] width 89 height 15
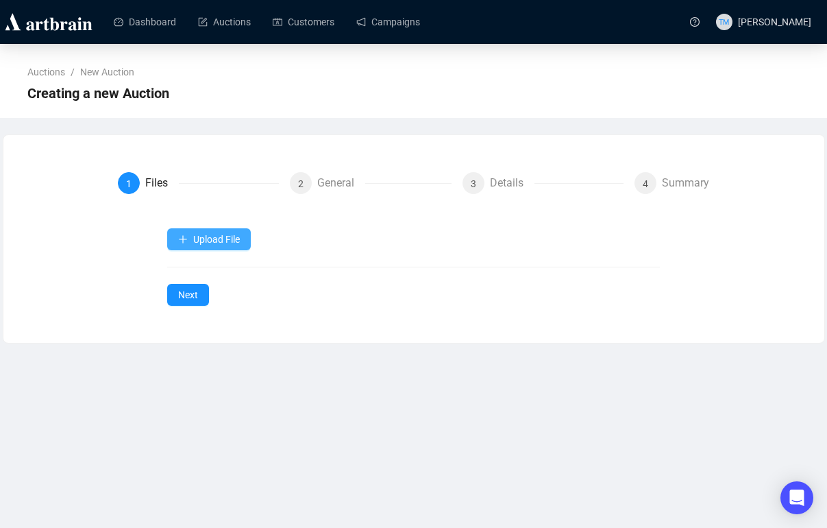
click at [186, 238] on icon "plus" at bounding box center [183, 239] width 10 height 10
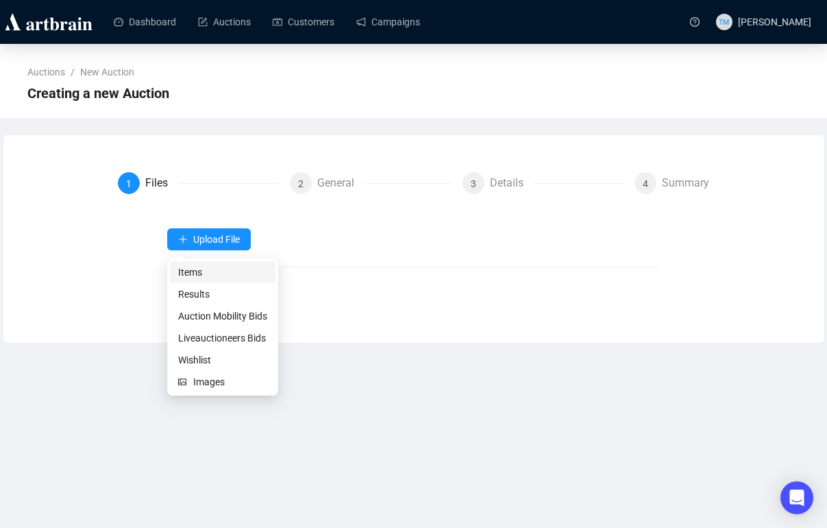
click at [193, 268] on span "Items" at bounding box center [222, 272] width 89 height 15
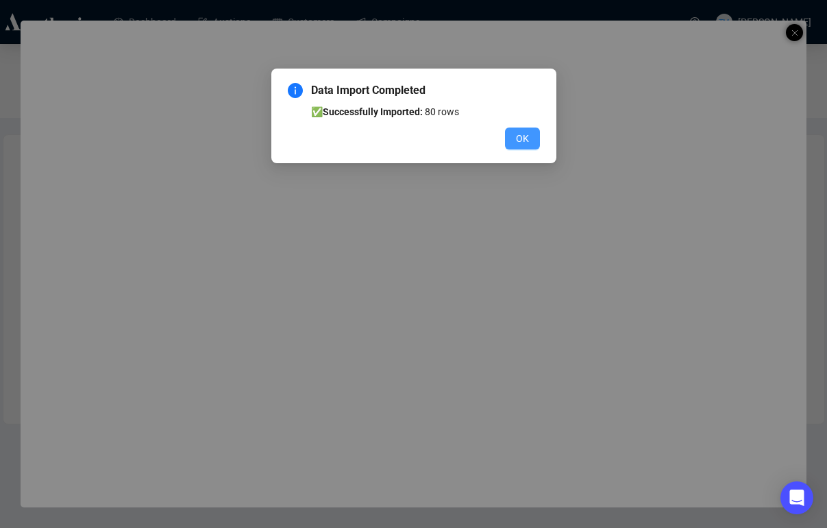
click at [522, 140] on span "OK" at bounding box center [522, 138] width 13 height 15
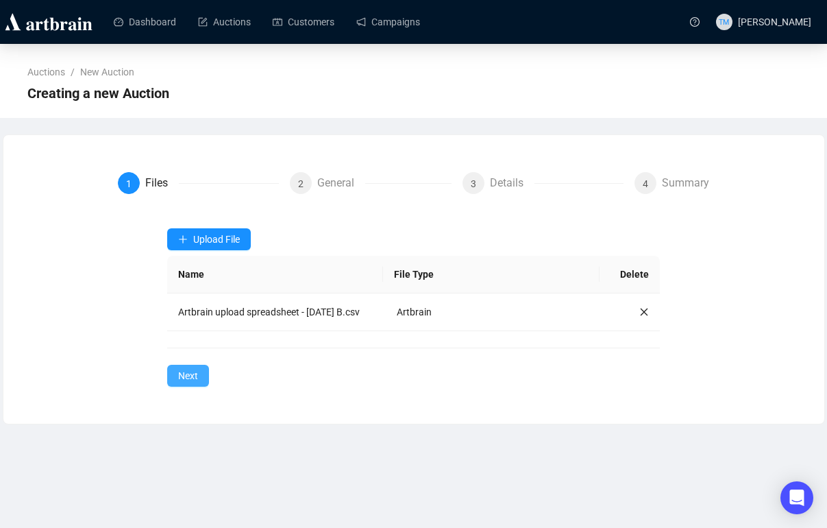
click at [191, 383] on span "Next" at bounding box center [188, 375] width 20 height 15
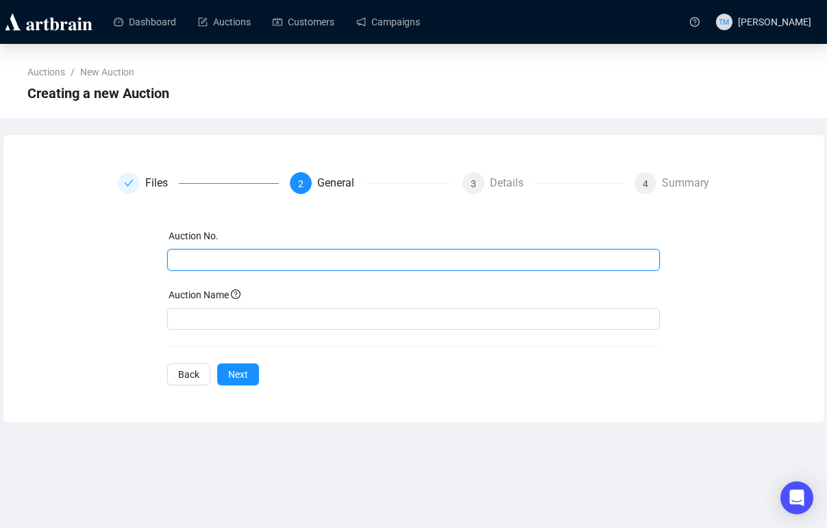
click at [226, 256] on input "text" at bounding box center [412, 259] width 474 height 15
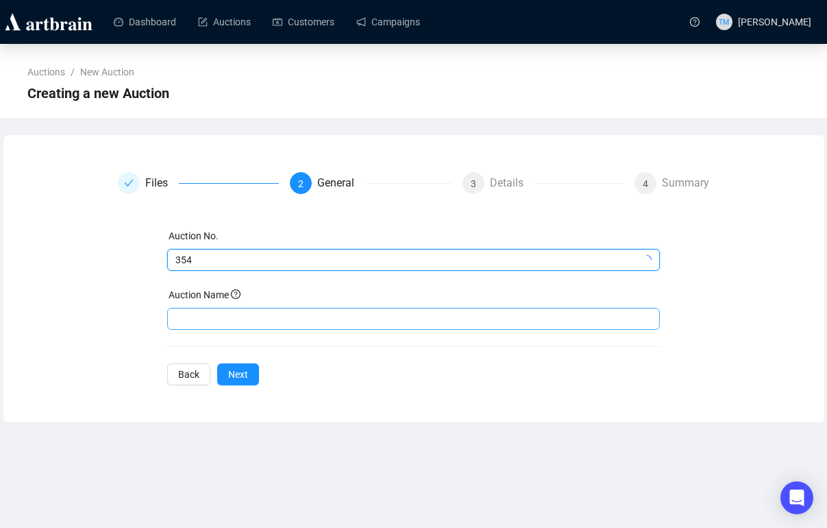
type input "354"
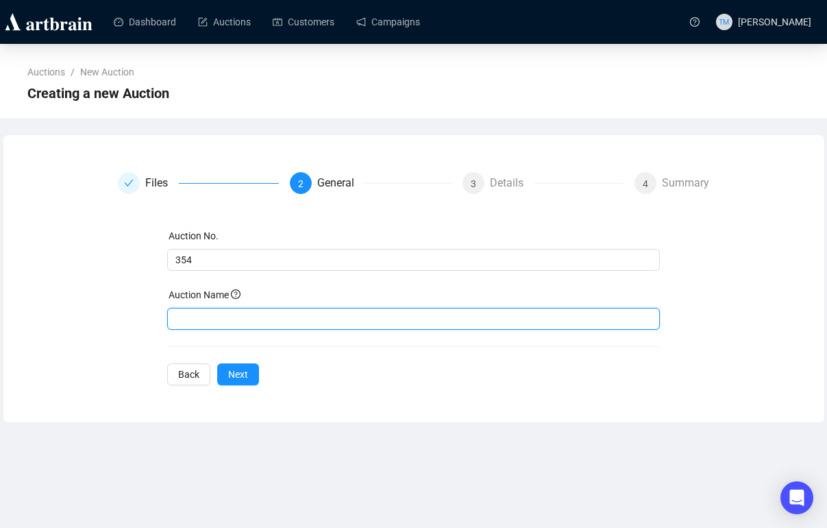
click at [196, 318] on input "text" at bounding box center [413, 319] width 493 height 22
click at [310, 321] on input "General Store Advertising - DOn Titherington | Part 2" at bounding box center [413, 319] width 493 height 22
type input "General Store Advertising - Don Titherington | Part 2"
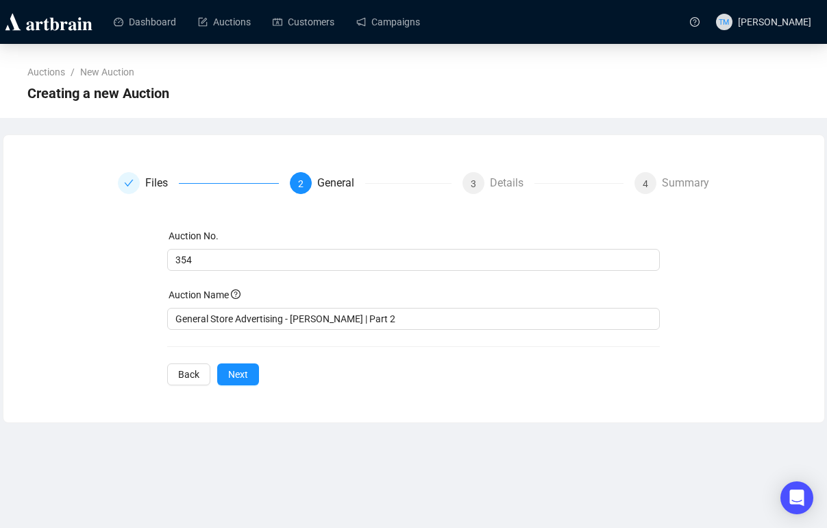
click at [389, 394] on div "Files 2 General 3 Details 4 Summary Auction No. 354 Auction Name General Store …" at bounding box center [413, 279] width 821 height 246
click at [254, 375] on button "Next" at bounding box center [238, 374] width 42 height 22
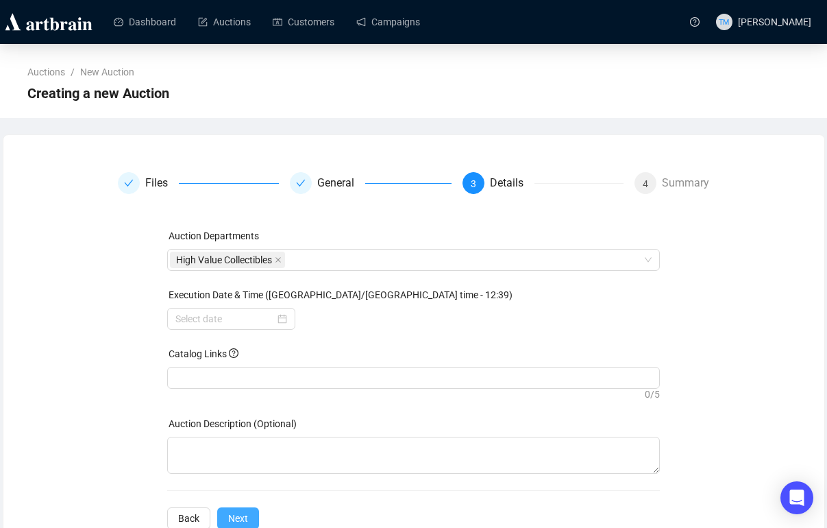
click at [254, 375] on div at bounding box center [413, 377] width 487 height 19
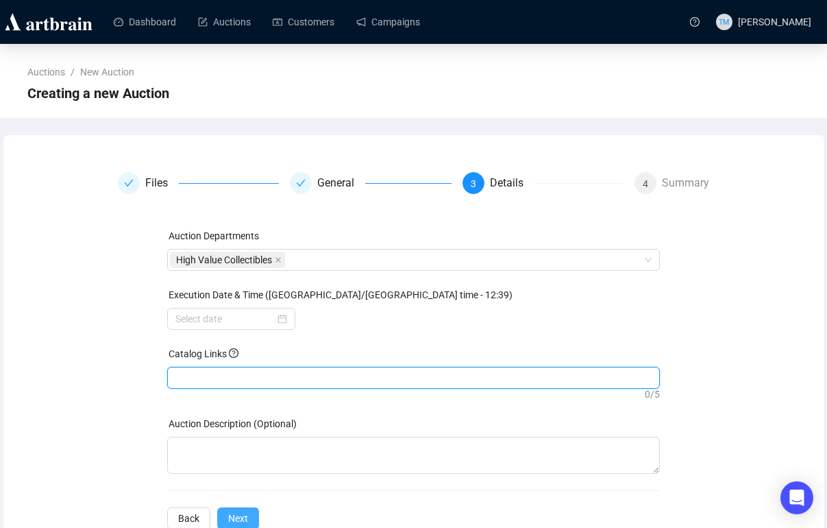
paste input "https://live.millerandmillerauctions.com/auctions/4-HNG9MA/general-store-advert…"
type input "https://live.millerandmillerauctions.com/auctions/4-HNG9MA/general-store-advert…"
click at [272, 375] on icon "close" at bounding box center [268, 378] width 7 height 7
paste input "https://live.millerandmillerauctions.com/auctions/4-HNG9MA/general-store-advert…"
type input "https://live.millerandmillerauctions.com/auctions/4-HNG9MA/general-store-advert…"
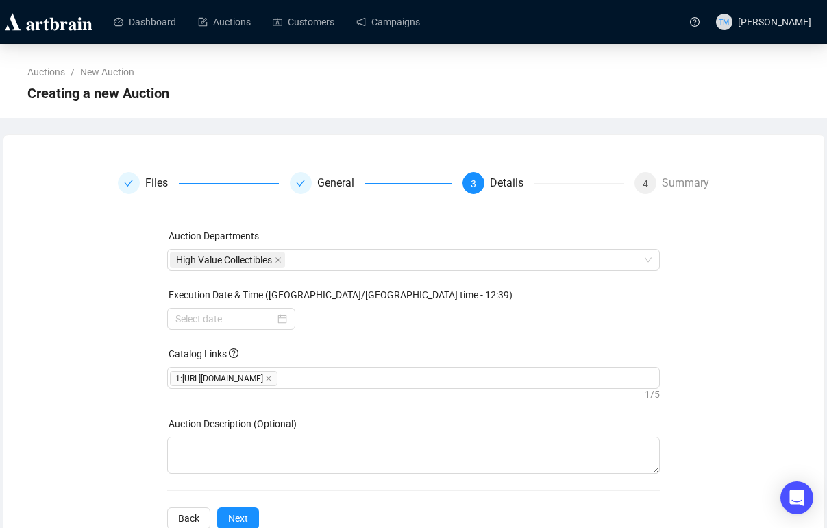
click at [542, 340] on div "Auction Departments High Value Collectibles Execution Date & Time (America/Toro…" at bounding box center [413, 378] width 493 height 301
click at [245, 319] on input at bounding box center [224, 318] width 99 height 15
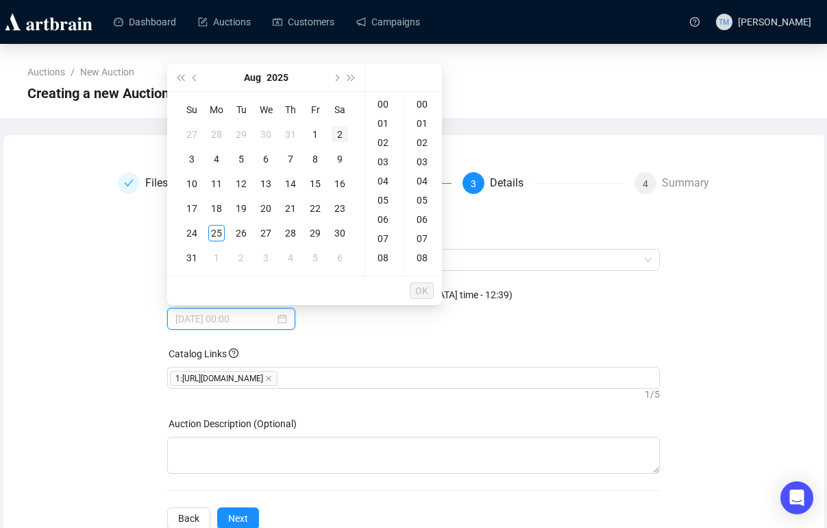
type input "2025-08-02 00:00"
click at [334, 79] on button "Next month (PageDown)" at bounding box center [335, 77] width 15 height 27
click at [195, 182] on div "14" at bounding box center [192, 183] width 16 height 16
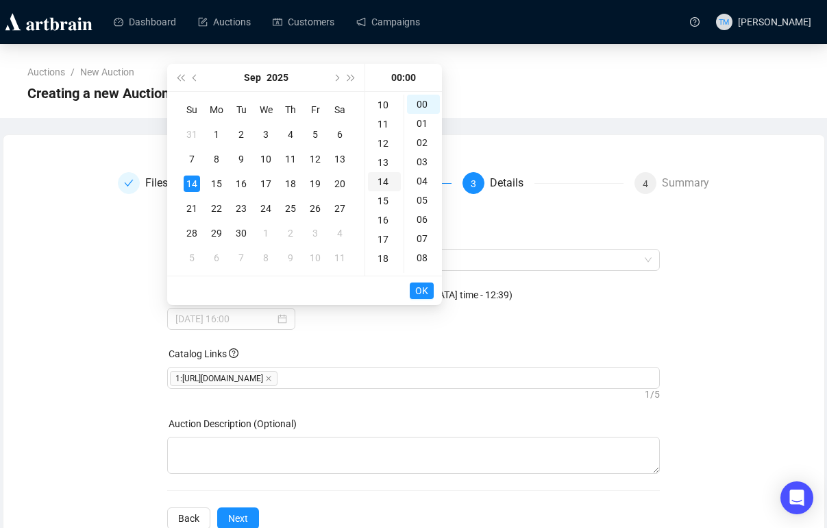
scroll to position [192, 0]
click at [380, 256] on div "18" at bounding box center [384, 257] width 33 height 19
type input "[DATE] 18:00"
click at [421, 292] on span "OK" at bounding box center [421, 291] width 13 height 26
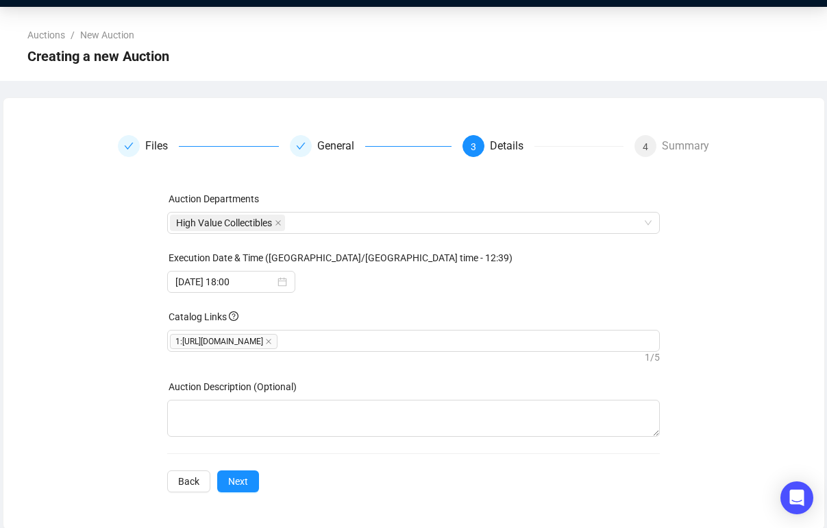
scroll to position [39, 0]
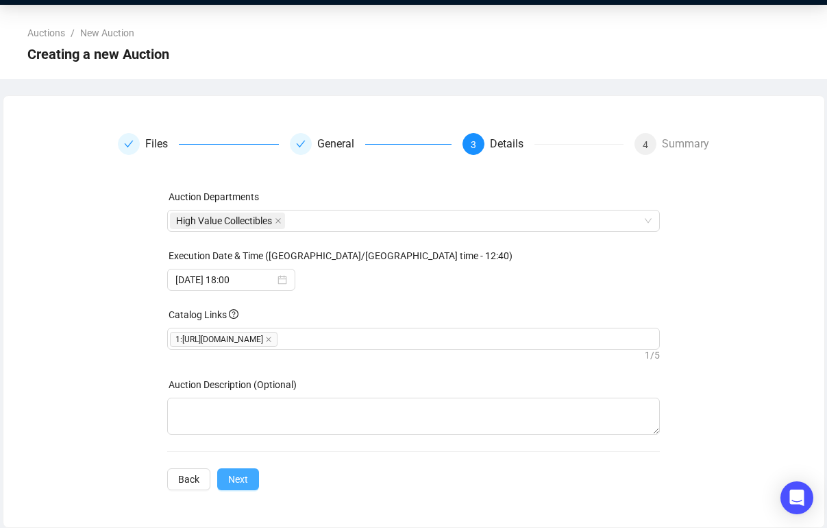
click at [243, 480] on span "Next" at bounding box center [238, 478] width 20 height 15
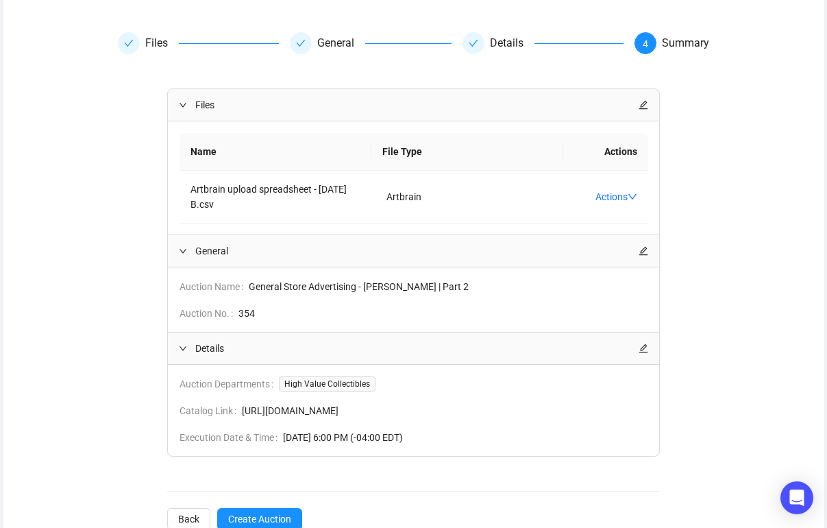
scroll to position [180, 0]
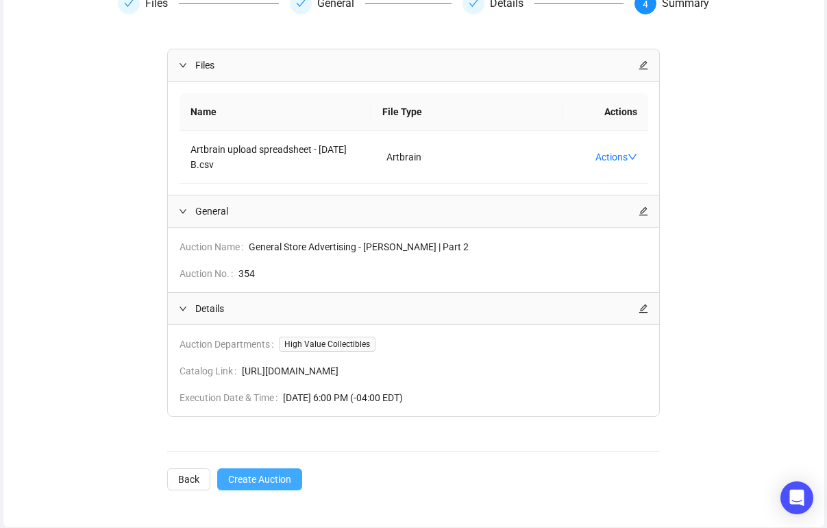
click at [252, 476] on span "Create Auction" at bounding box center [259, 478] width 63 height 15
